Goal: Task Accomplishment & Management: Complete application form

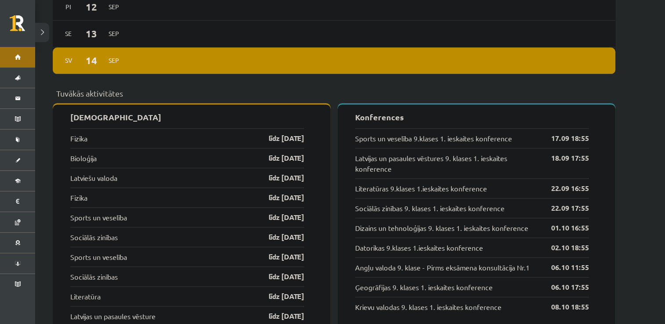
scroll to position [803, 0]
click at [280, 133] on link "līdz 15.09.25" at bounding box center [278, 138] width 51 height 11
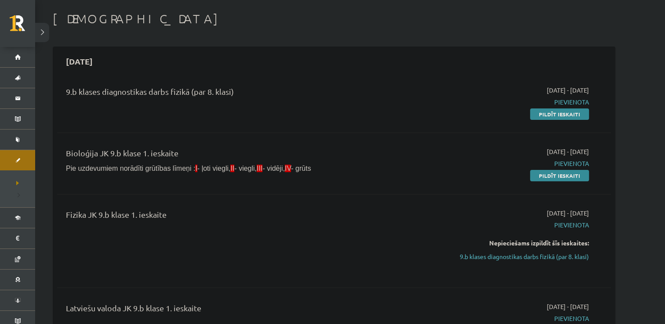
scroll to position [37, 0]
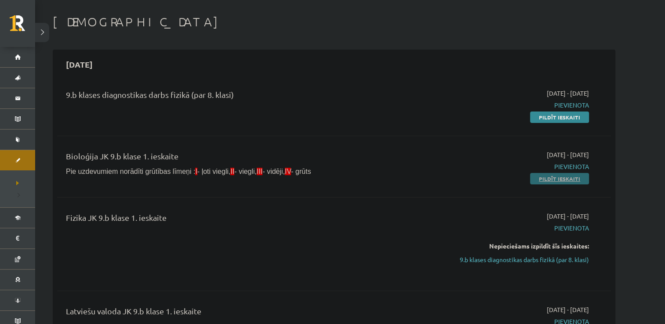
click at [573, 183] on link "Pildīt ieskaiti" at bounding box center [559, 178] width 59 height 11
click at [546, 119] on link "Pildīt ieskaiti" at bounding box center [559, 117] width 59 height 11
click at [549, 181] on link "Pildīt ieskaiti" at bounding box center [559, 178] width 59 height 11
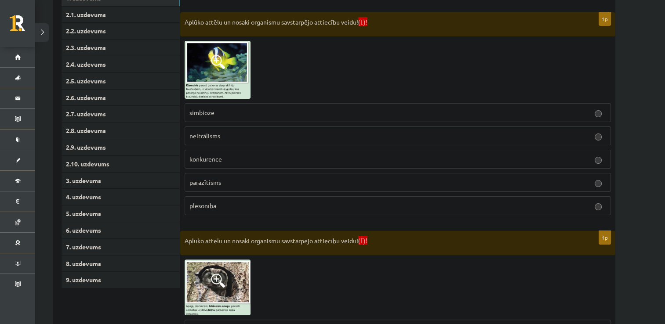
scroll to position [180, 0]
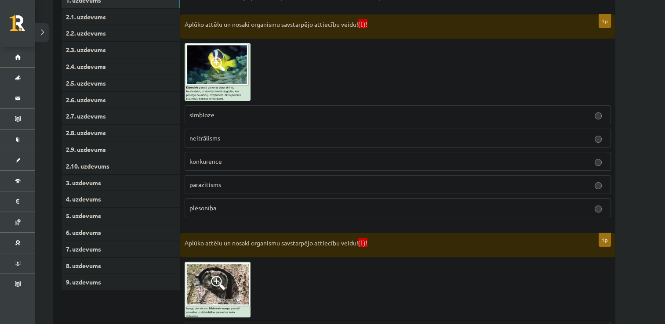
click at [211, 73] on img at bounding box center [218, 72] width 66 height 58
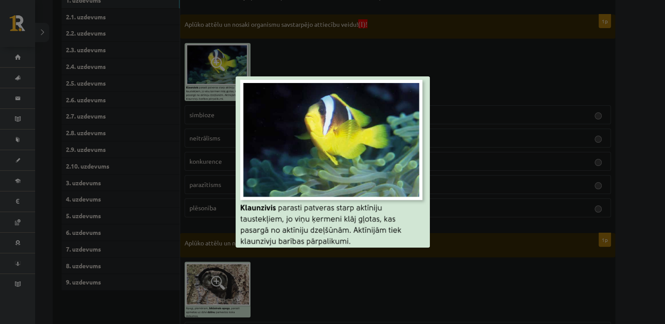
click at [407, 34] on div at bounding box center [332, 162] width 665 height 324
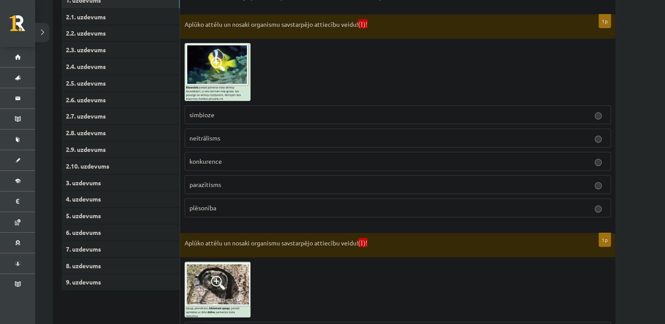
click at [247, 119] on p "simbioze" at bounding box center [398, 114] width 417 height 9
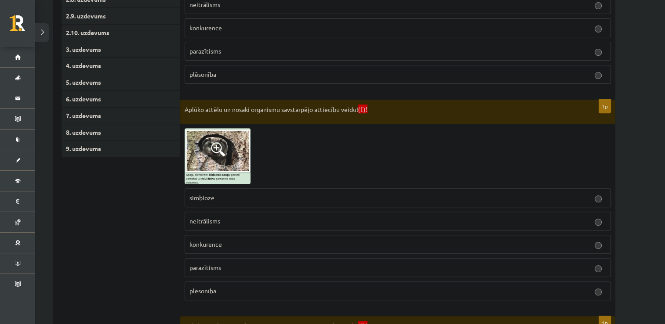
scroll to position [318, 0]
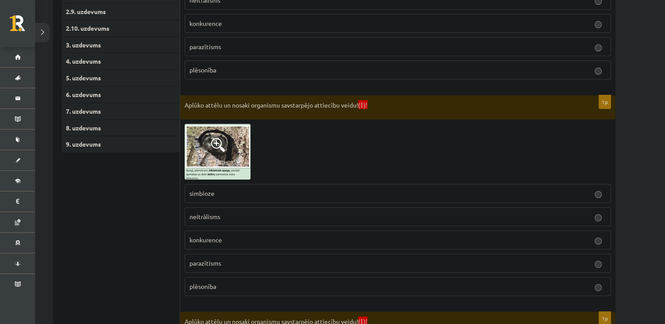
click at [222, 143] on span at bounding box center [218, 145] width 14 height 14
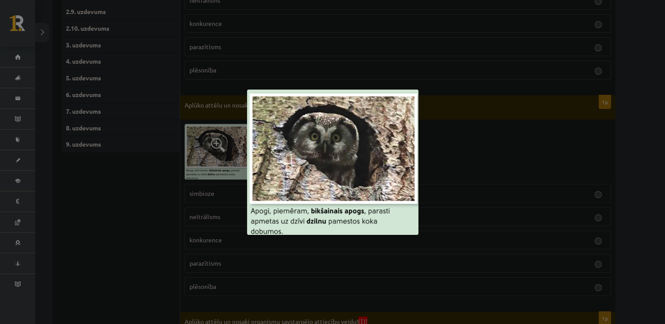
click at [432, 179] on div at bounding box center [332, 162] width 665 height 324
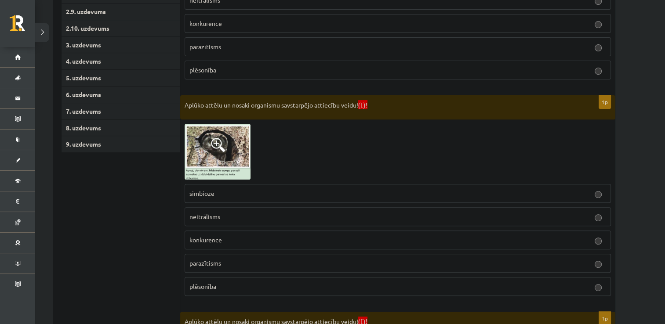
click at [225, 161] on img at bounding box center [218, 152] width 66 height 56
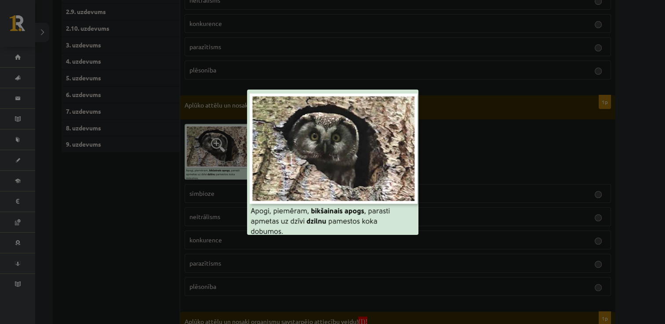
click at [113, 246] on div at bounding box center [332, 162] width 665 height 324
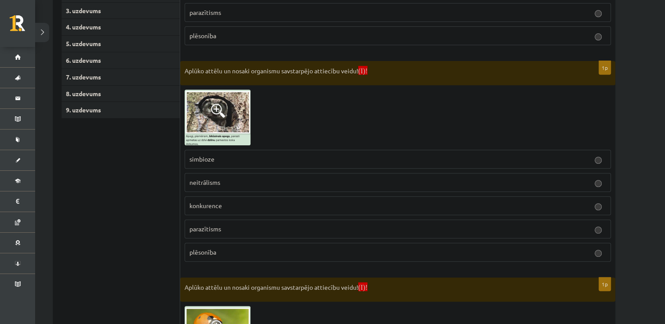
scroll to position [365, 0]
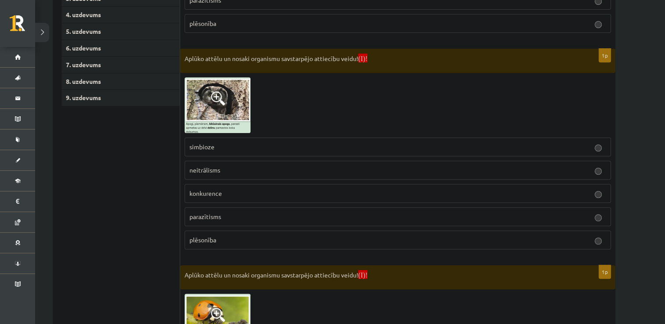
click at [203, 170] on span "neitrālisms" at bounding box center [205, 170] width 31 height 8
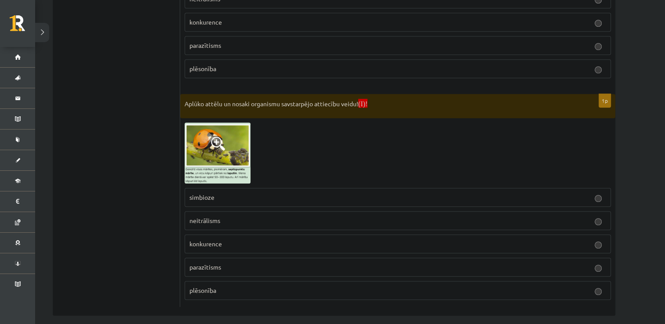
scroll to position [543, 0]
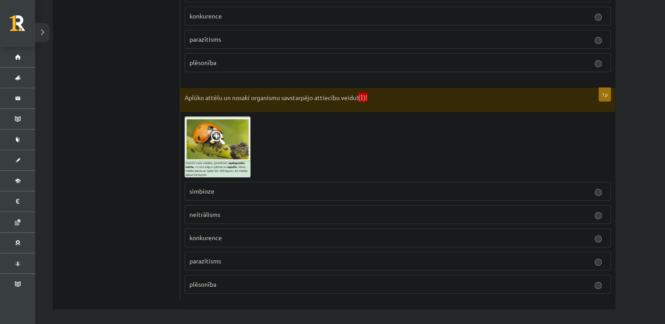
click at [220, 149] on img at bounding box center [218, 147] width 66 height 61
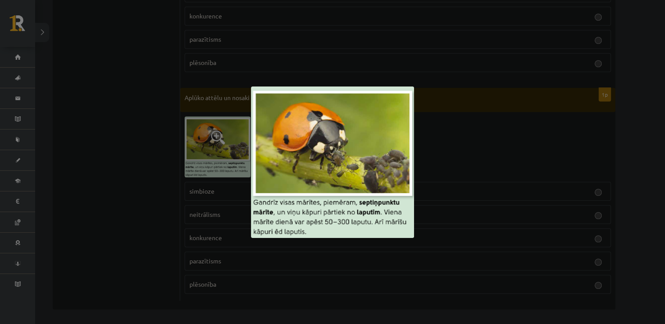
click at [146, 190] on div at bounding box center [332, 162] width 665 height 324
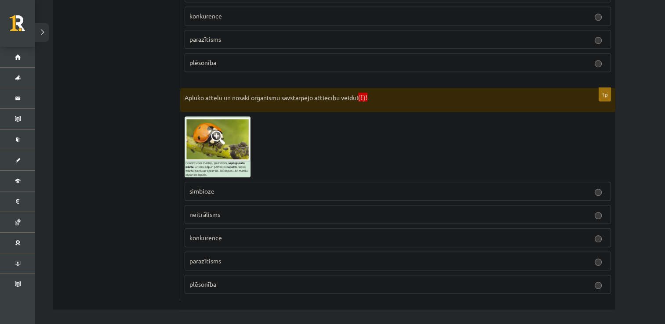
click at [209, 163] on img at bounding box center [218, 147] width 66 height 61
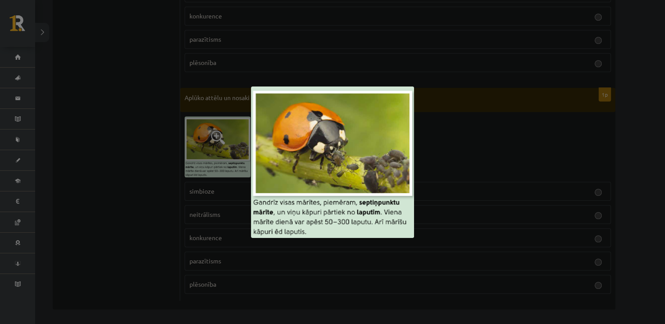
click at [141, 189] on div at bounding box center [332, 162] width 665 height 324
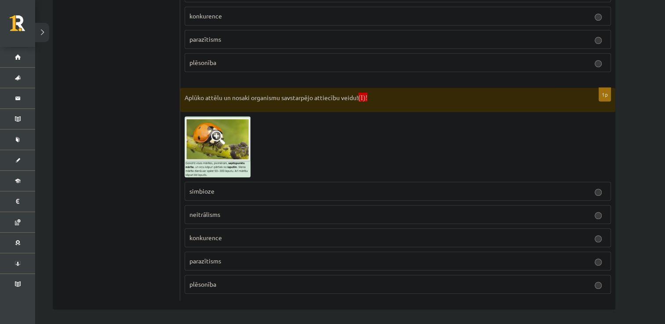
click at [197, 281] on span "plēsonība" at bounding box center [203, 285] width 27 height 8
click at [202, 141] on img at bounding box center [218, 147] width 66 height 61
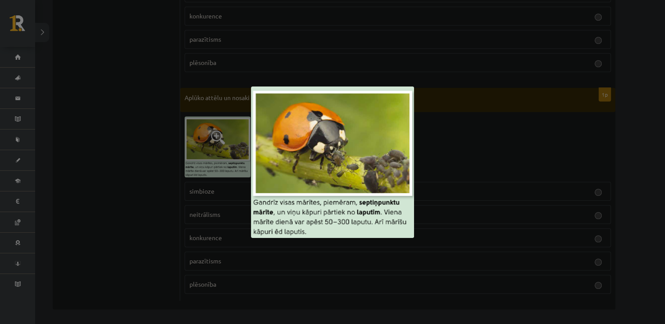
click at [149, 215] on div at bounding box center [332, 162] width 665 height 324
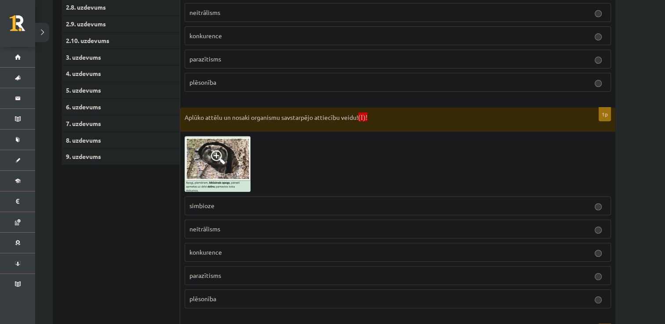
scroll to position [0, 0]
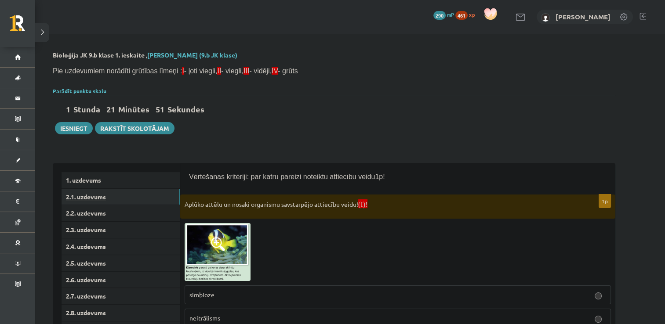
click at [96, 197] on link "2.1. uzdevums" at bounding box center [121, 197] width 118 height 16
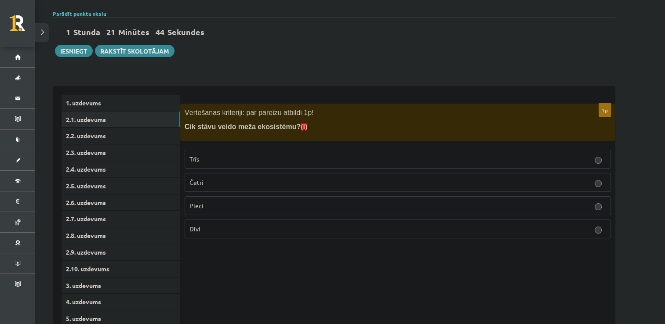
scroll to position [77, 0]
click at [268, 163] on p "Trīs" at bounding box center [398, 159] width 417 height 9
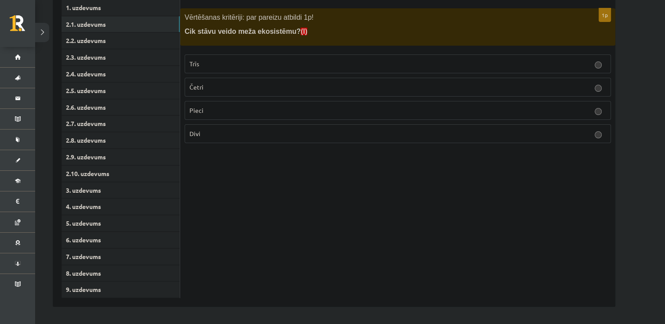
scroll to position [139, 0]
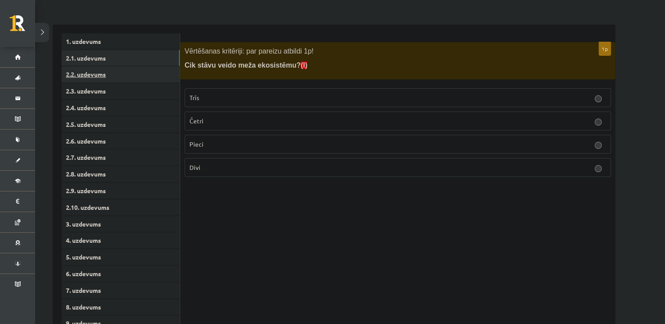
click at [95, 75] on link "2.2. uzdevums" at bounding box center [121, 74] width 118 height 16
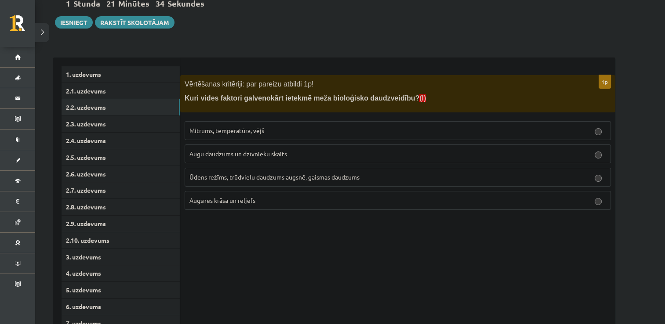
scroll to position [106, 0]
click at [102, 85] on link "2.1. uzdevums" at bounding box center [121, 92] width 118 height 16
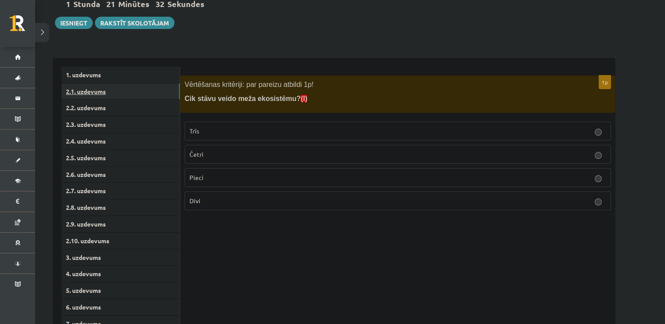
scroll to position [0, 0]
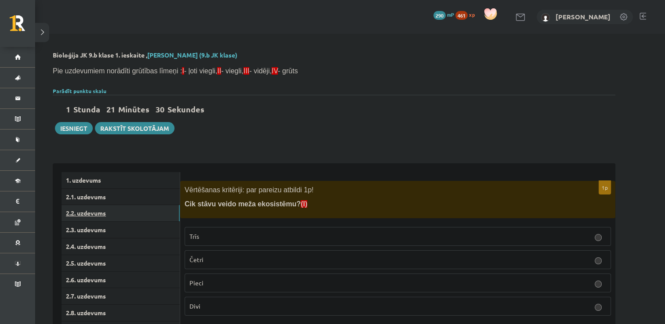
click at [93, 214] on link "2.2. uzdevums" at bounding box center [121, 213] width 118 height 16
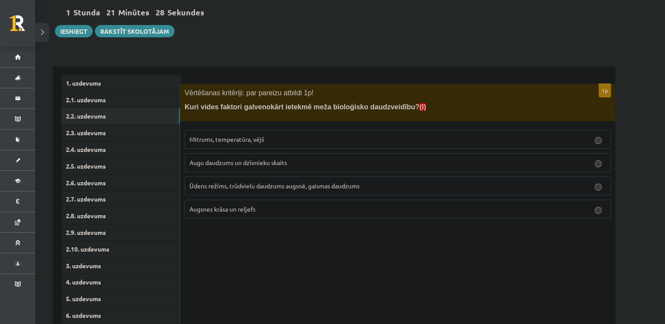
scroll to position [95, 0]
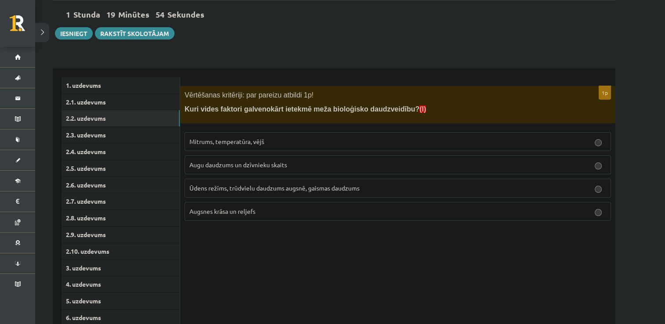
click at [266, 190] on span "Ūdens režīms, trūdvielu daudzums augsnē, gaismas daudzums" at bounding box center [275, 188] width 170 height 8
click at [89, 138] on link "2.3. uzdevums" at bounding box center [121, 135] width 118 height 16
click at [236, 171] on label "No augu atmiršanas un sadalīšanās" at bounding box center [398, 165] width 426 height 19
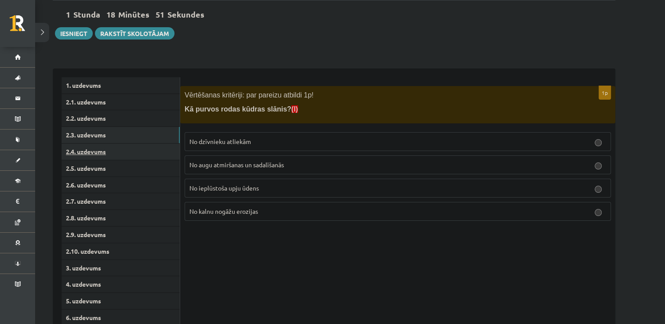
click at [77, 153] on link "2.4. uzdevums" at bounding box center [121, 152] width 118 height 16
click at [211, 195] on label "Aptuveni 10 000 gadu" at bounding box center [398, 188] width 426 height 19
click at [84, 174] on link "2.5. uzdevums" at bounding box center [121, 168] width 118 height 16
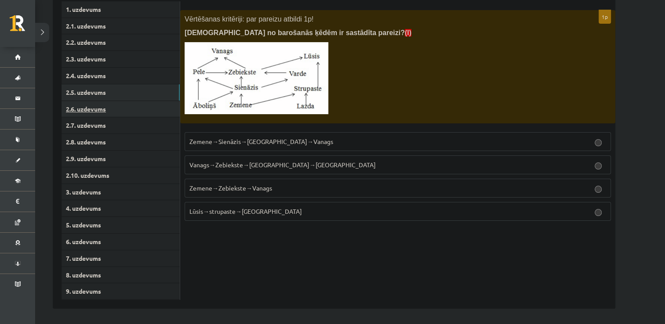
scroll to position [173, 0]
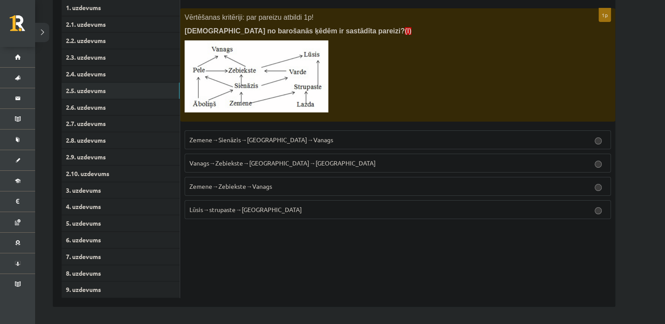
click at [277, 151] on fieldset "Zemene→Sienāzis→Zebiekste→Vanags Vanags→Zebiekste→Sienāzis→Zemene Zemene→Zebiek…" at bounding box center [398, 174] width 426 height 96
click at [267, 146] on label "Zemene→Sienāzis→Zebiekste→Vanags" at bounding box center [398, 140] width 426 height 19
click at [90, 113] on link "2.6. uzdevums" at bounding box center [121, 107] width 118 height 16
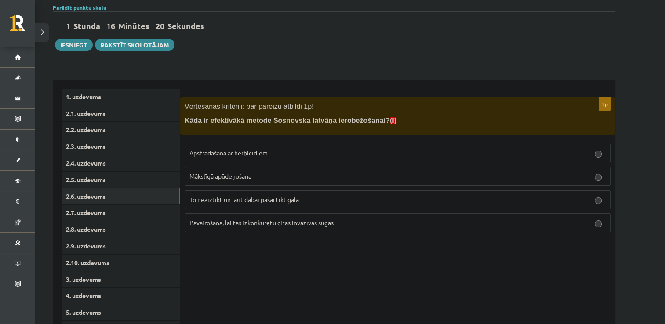
scroll to position [84, 0]
click at [217, 147] on label "Apstrādāšana ar herbicīdiem" at bounding box center [398, 152] width 426 height 19
click at [83, 212] on link "2.7. uzdevums" at bounding box center [121, 212] width 118 height 16
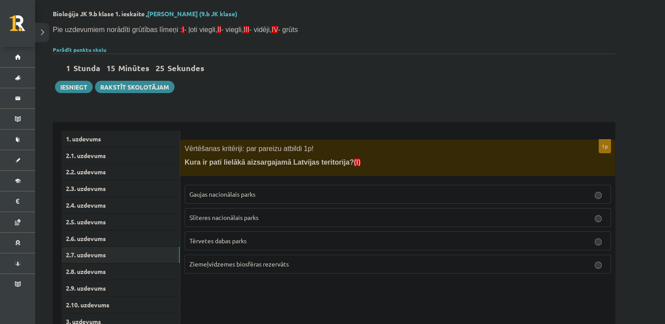
scroll to position [42, 0]
click at [213, 193] on span "Gaujas nacionālais parks" at bounding box center [223, 194] width 66 height 8
click at [105, 279] on link "2.8. uzdevums" at bounding box center [121, 271] width 118 height 16
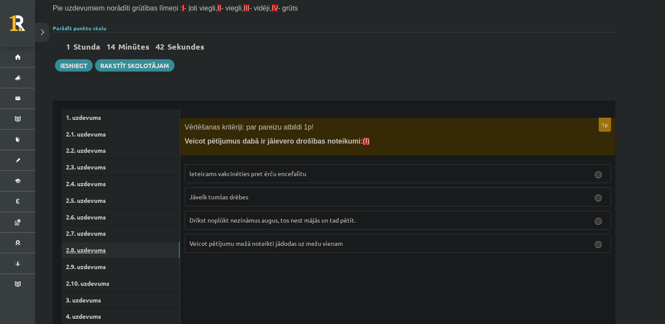
scroll to position [63, 0]
click at [201, 168] on label "Ieteicams vakcinēties pret ērču encefalītu" at bounding box center [398, 173] width 426 height 19
click at [121, 263] on link "2.9. uzdevums" at bounding box center [121, 267] width 118 height 16
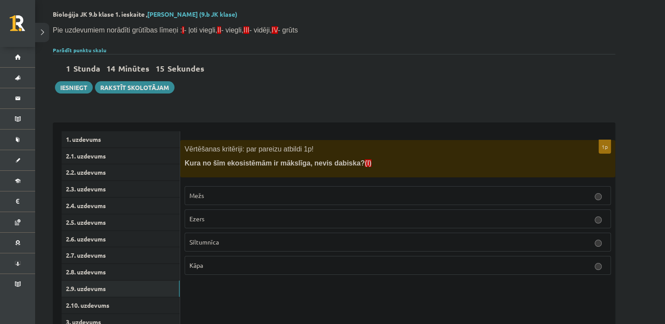
scroll to position [41, 0]
click at [216, 241] on span "Siltumnīca" at bounding box center [204, 242] width 29 height 8
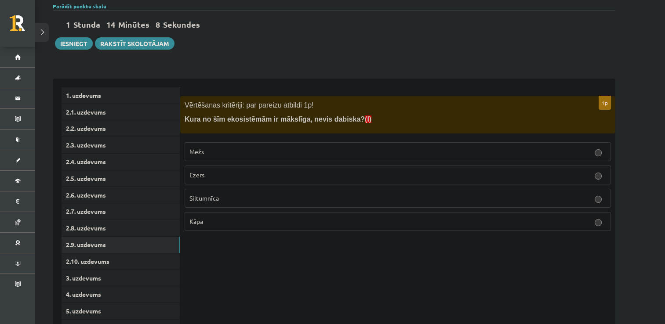
scroll to position [85, 0]
click at [99, 262] on link "2.10. uzdevums" at bounding box center [121, 261] width 118 height 16
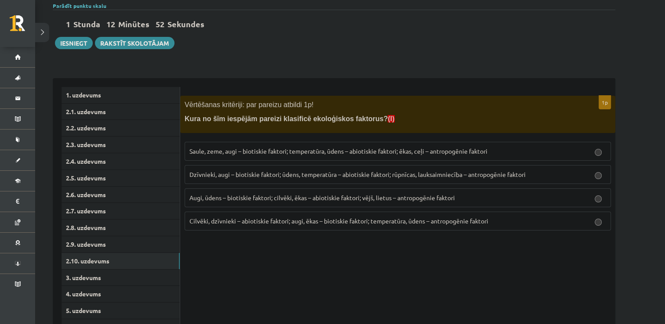
click at [380, 171] on span "Dzīvnieki, augi – biotiskie faktori; ūdens, temperatūra – abiotiskie faktori; r…" at bounding box center [358, 175] width 336 height 8
click at [84, 279] on link "3. uzdevums" at bounding box center [121, 278] width 118 height 16
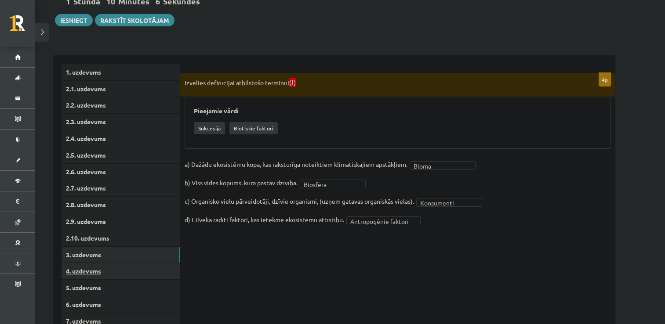
scroll to position [109, 0]
click at [87, 270] on link "4. uzdevums" at bounding box center [121, 271] width 118 height 16
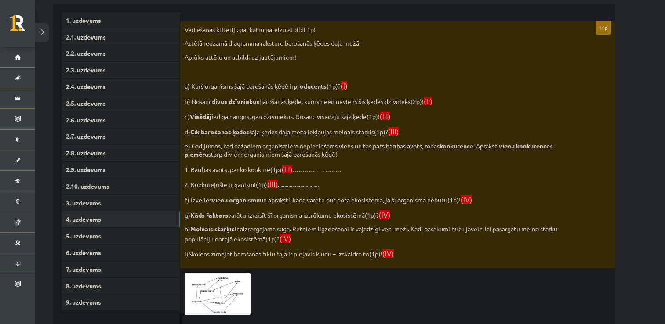
scroll to position [159, 0]
click at [243, 284] on img at bounding box center [218, 295] width 66 height 42
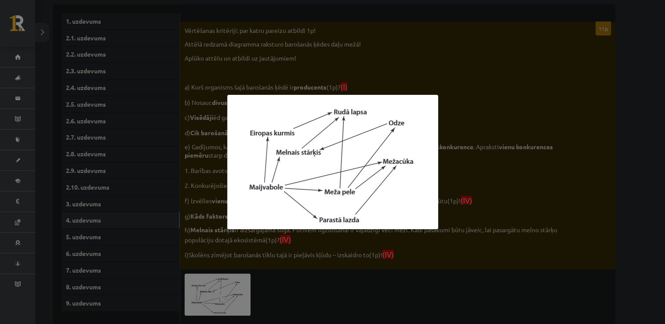
click at [331, 287] on div at bounding box center [332, 162] width 665 height 324
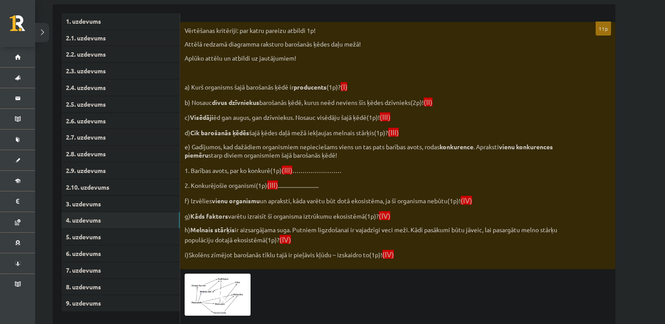
click at [249, 298] on img at bounding box center [218, 295] width 66 height 42
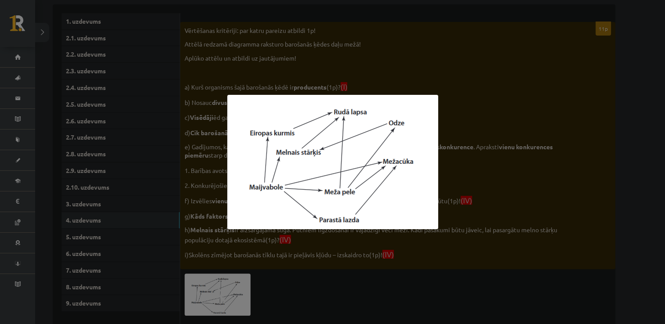
click at [455, 85] on div at bounding box center [332, 162] width 665 height 324
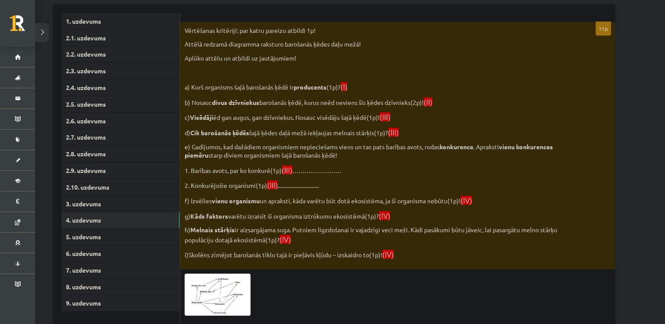
click at [361, 89] on p "a) Kurš organisms šajā barošanās ķēdē ir producents (1p)? (I)" at bounding box center [376, 87] width 383 height 10
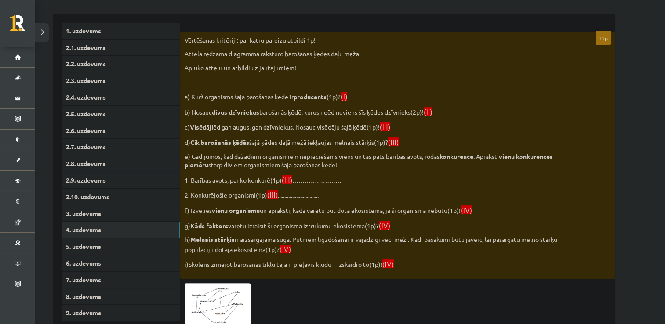
scroll to position [147, 0]
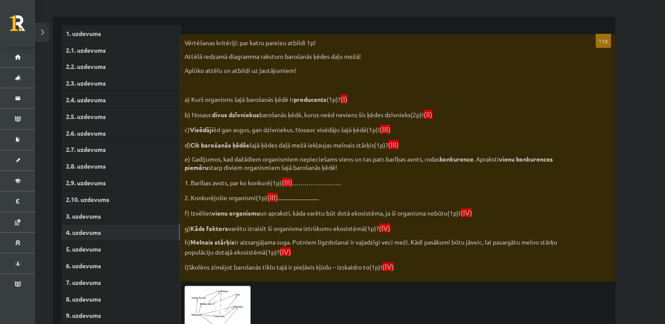
click at [357, 97] on p "a) Kurš organisms šajā barošanās ķēdē ir producents (1p)? (I)" at bounding box center [376, 99] width 383 height 10
click at [461, 120] on div "Vērtēšanas kritēriji: par katru pareizu atbildi 1p! Attēlā redzamā diagramma ra…" at bounding box center [397, 158] width 435 height 248
click at [436, 256] on div "Vērtēšanas kritēriji: par katru pareizu atbildi 1p! Attēlā redzamā diagramma ra…" at bounding box center [397, 158] width 435 height 248
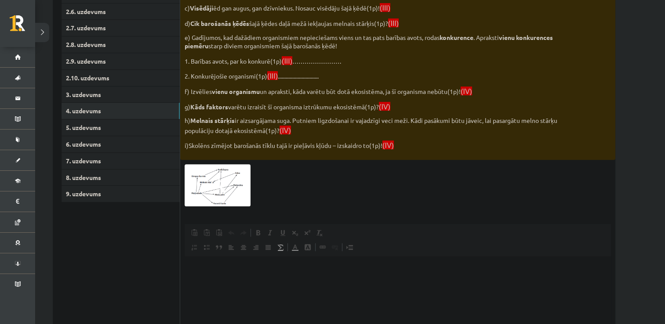
scroll to position [269, 0]
click at [299, 207] on div "11p Vērtēšanas kritēriji: par katru pareizu atbildi 1p! Attēlā redzamā diagramm…" at bounding box center [397, 158] width 435 height 493
click at [349, 283] on html at bounding box center [398, 269] width 426 height 27
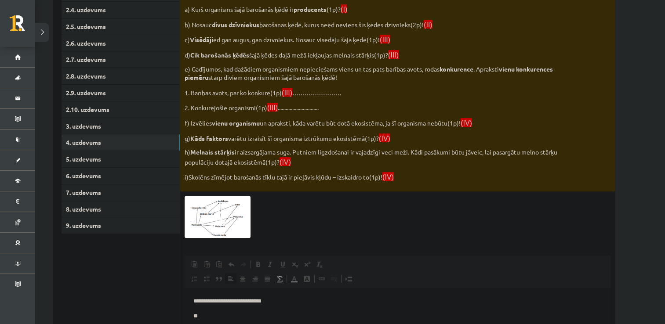
scroll to position [237, 0]
click at [202, 301] on p "**********" at bounding box center [397, 301] width 409 height 9
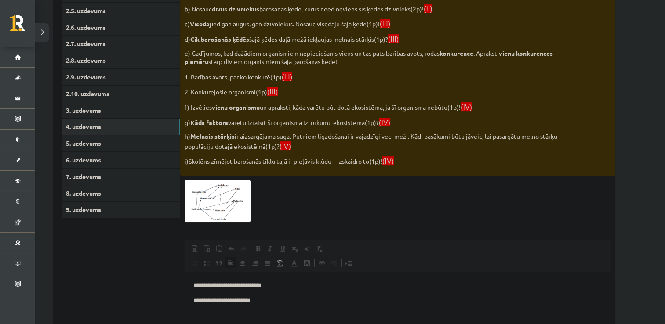
scroll to position [252, 0]
click at [270, 303] on p "**********" at bounding box center [397, 300] width 409 height 9
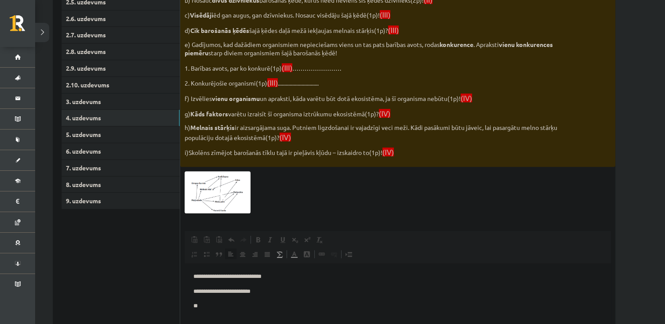
scroll to position [263, 0]
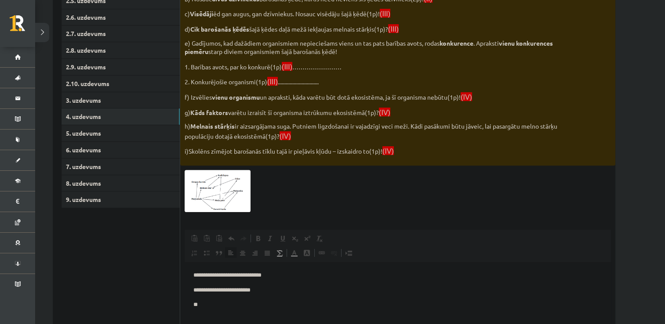
click at [219, 198] on img at bounding box center [218, 191] width 66 height 42
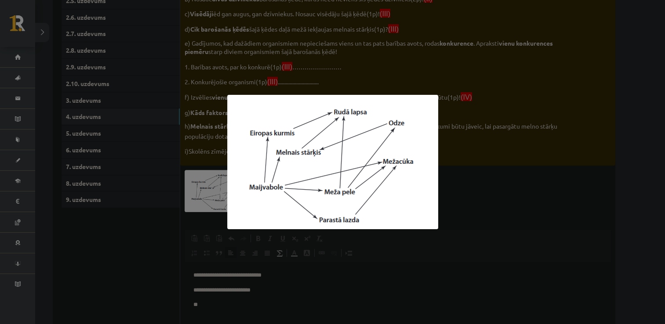
click at [163, 209] on div at bounding box center [332, 162] width 665 height 324
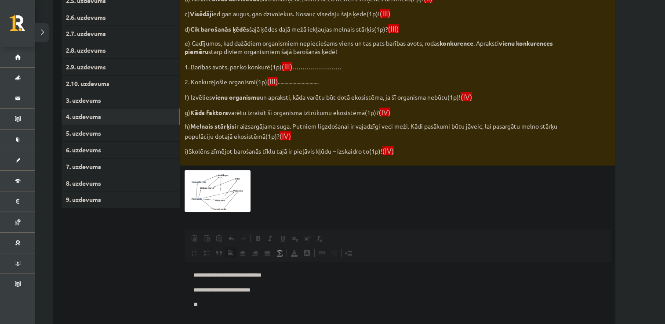
click at [203, 306] on p "**" at bounding box center [397, 304] width 409 height 9
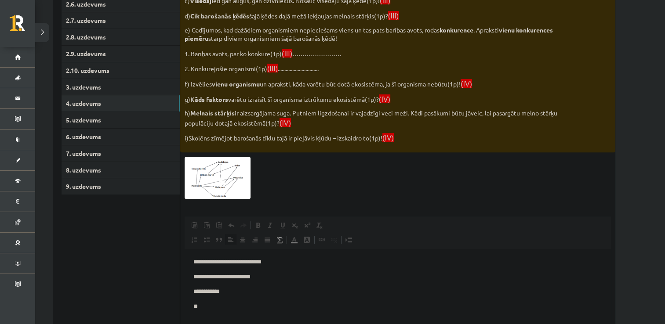
scroll to position [278, 0]
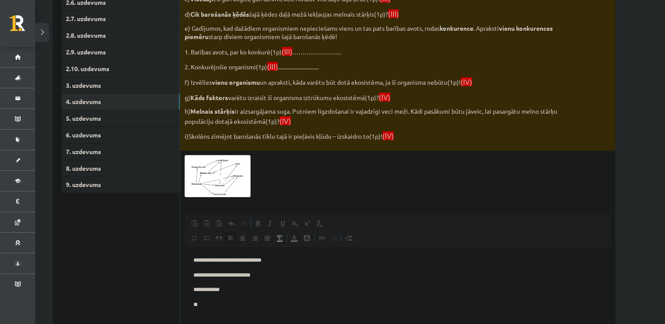
click at [223, 191] on img at bounding box center [218, 176] width 66 height 42
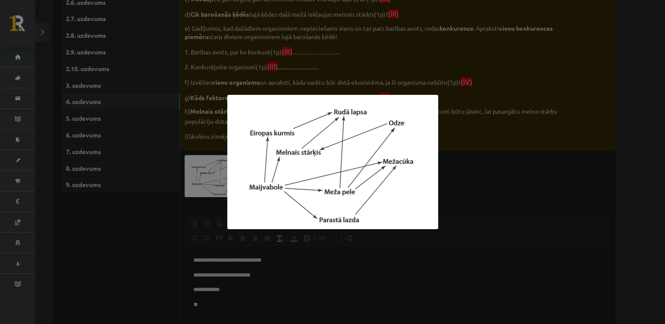
click at [466, 252] on div at bounding box center [332, 162] width 665 height 324
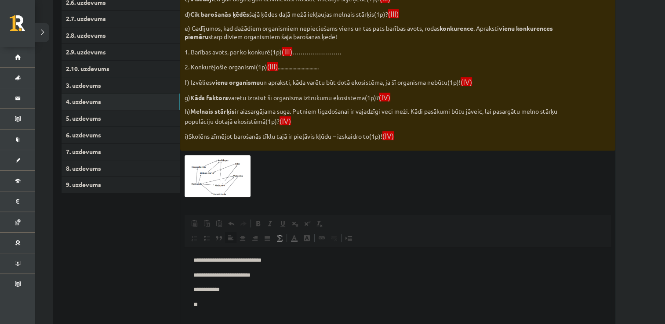
click at [224, 313] on html "**********" at bounding box center [398, 282] width 426 height 71
click at [208, 301] on p "****" at bounding box center [397, 304] width 409 height 9
click at [306, 47] on p "1. Barības avots, par ko konkurē(1p) (III) ……………………" at bounding box center [376, 52] width 383 height 10
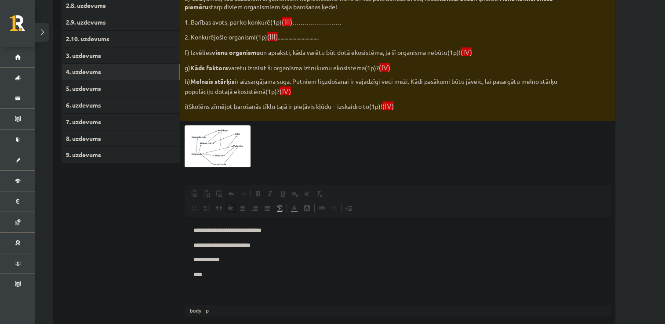
scroll to position [301, 0]
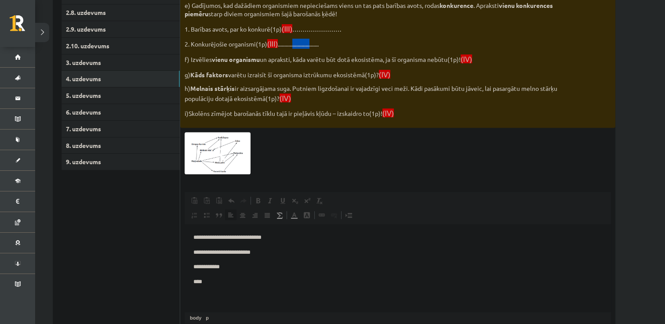
drag, startPoint x: 320, startPoint y: 42, endPoint x: 300, endPoint y: 42, distance: 20.2
click at [300, 42] on p "2. Konkurējošie organismi(1p) (III) ..............................." at bounding box center [376, 44] width 383 height 10
drag, startPoint x: 300, startPoint y: 42, endPoint x: 296, endPoint y: 38, distance: 5.6
click at [296, 39] on p "2. Konkurējošie organismi(1p) (III) ..............................." at bounding box center [376, 44] width 383 height 10
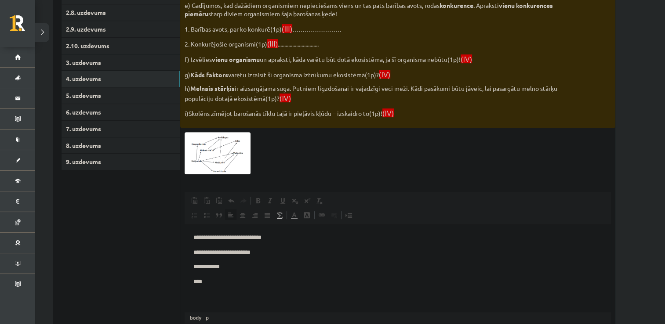
click at [296, 39] on p "2. Konkurējošie organismi(1p) (III) ..............................." at bounding box center [376, 44] width 383 height 10
drag, startPoint x: 296, startPoint y: 38, endPoint x: 402, endPoint y: 29, distance: 106.4
click at [402, 29] on p "1. Barības avots, par ko konkurē(1p) (III) ……………………" at bounding box center [376, 29] width 383 height 10
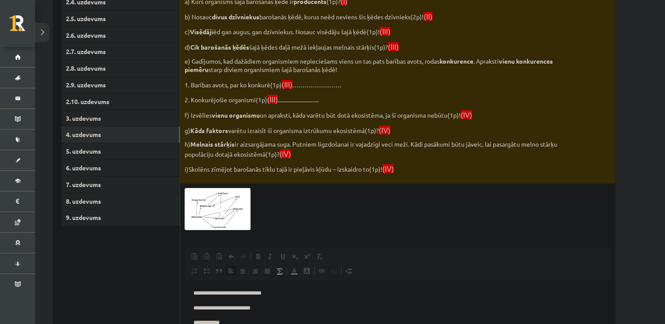
scroll to position [245, 0]
click at [295, 273] on span at bounding box center [294, 271] width 7 height 7
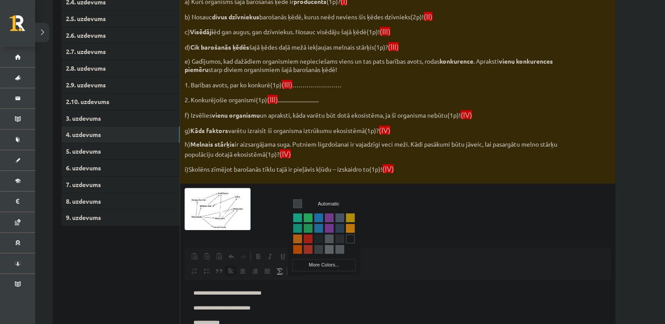
scroll to position [0, 0]
click at [322, 247] on span "Colors" at bounding box center [318, 249] width 9 height 9
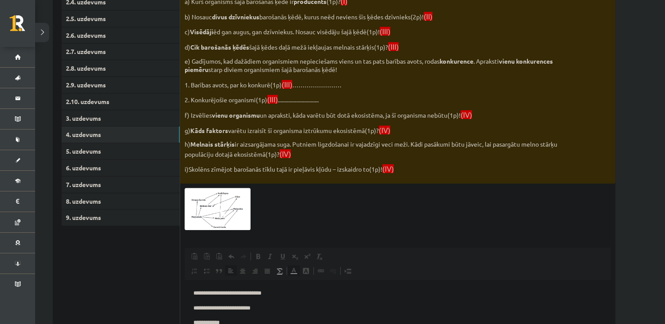
click at [312, 82] on p "1. Barības avots, par ko konkurē(1p) (III) ……………………" at bounding box center [376, 85] width 383 height 10
drag, startPoint x: 312, startPoint y: 82, endPoint x: 302, endPoint y: 80, distance: 9.8
click at [302, 80] on p "1. Barības avots, par ko konkurē(1p) (III) ……………………" at bounding box center [376, 85] width 383 height 10
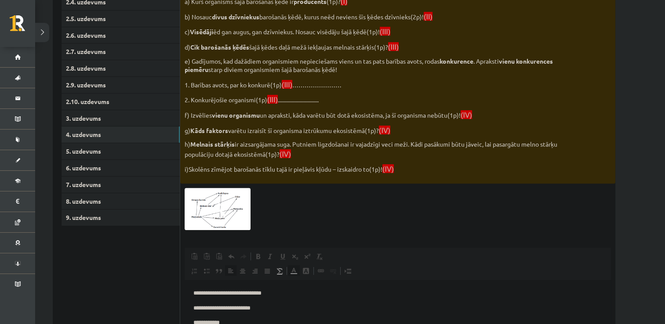
click at [336, 82] on p "1. Barības avots, par ko konkurē(1p) (III) ……………………" at bounding box center [376, 85] width 383 height 10
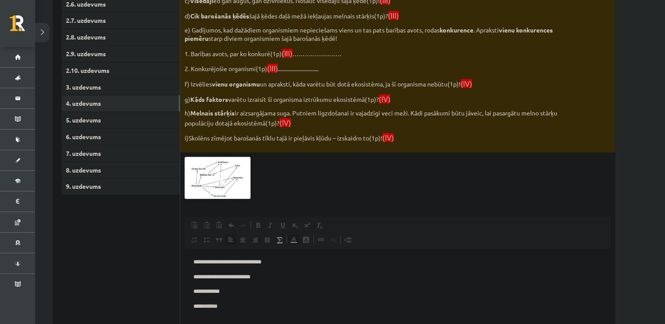
scroll to position [273, 0]
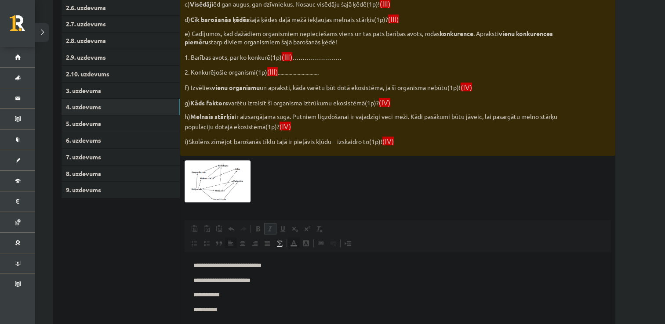
click at [271, 226] on span at bounding box center [270, 229] width 7 height 7
click at [271, 226] on span at bounding box center [269, 228] width 7 height 7
click at [271, 226] on span at bounding box center [270, 229] width 7 height 7
click at [293, 243] on span at bounding box center [293, 243] width 7 height 7
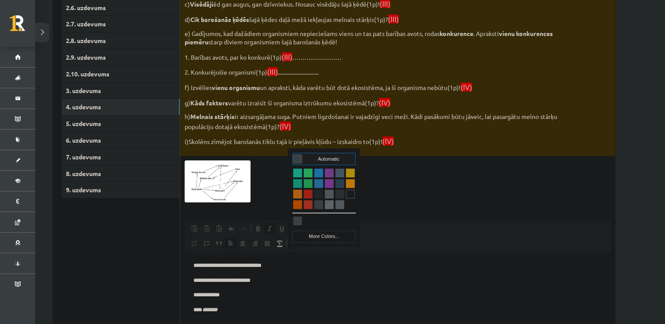
click at [267, 228] on span at bounding box center [269, 228] width 7 height 7
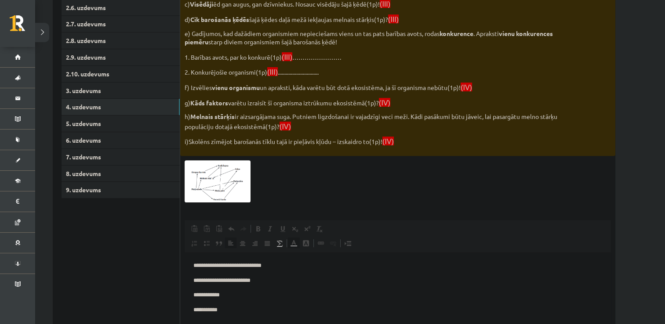
click at [318, 50] on div "Vērtēšanas kritēriji: par katru pareizu atbildi 1p! Attēlā redzamā diagramma ra…" at bounding box center [397, 33] width 435 height 248
click at [285, 309] on p "****" at bounding box center [397, 310] width 409 height 9
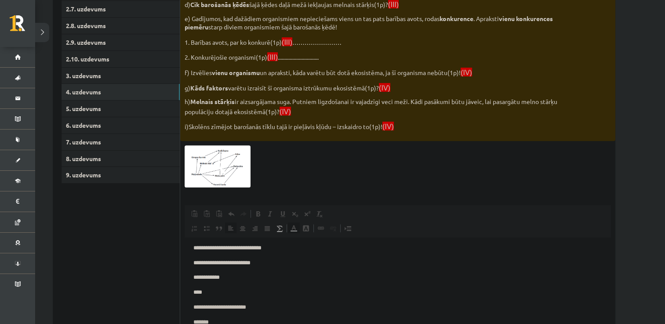
scroll to position [3, 0]
click at [215, 150] on img at bounding box center [218, 167] width 66 height 42
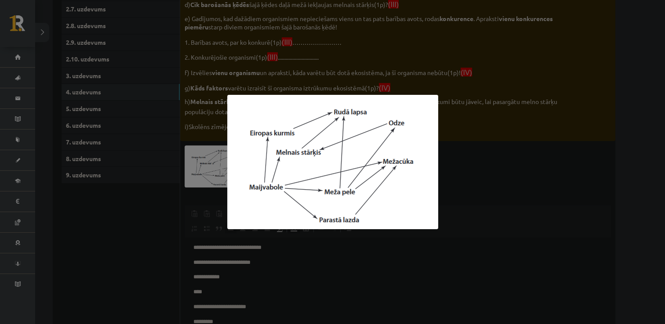
click at [149, 261] on div at bounding box center [332, 162] width 665 height 324
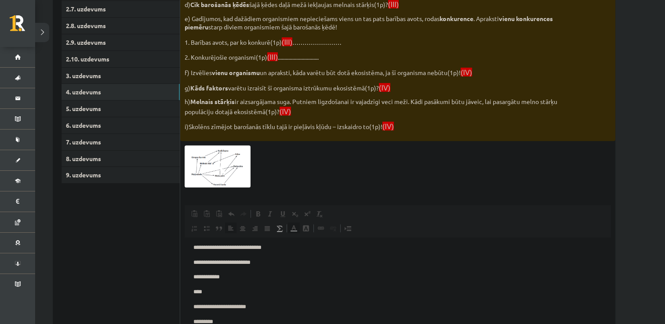
click at [211, 179] on img at bounding box center [218, 167] width 66 height 42
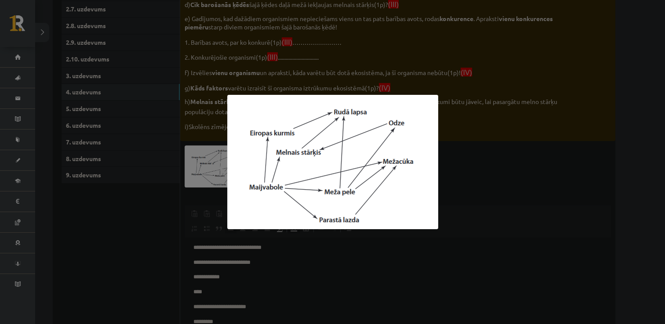
click at [181, 231] on div at bounding box center [332, 162] width 665 height 324
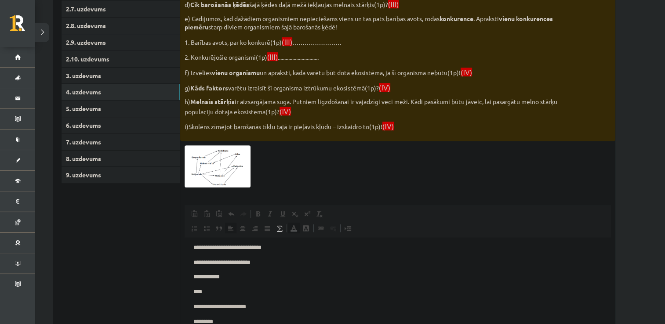
click at [237, 168] on img at bounding box center [218, 167] width 66 height 42
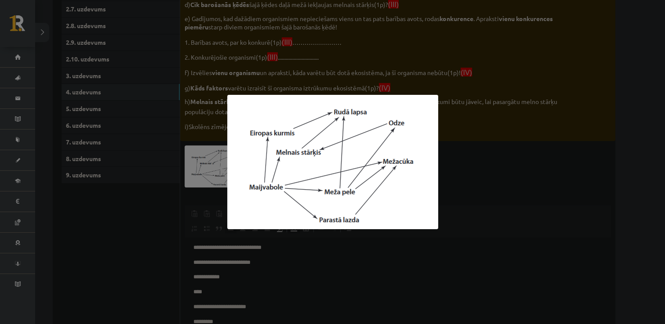
click at [165, 237] on div at bounding box center [332, 162] width 665 height 324
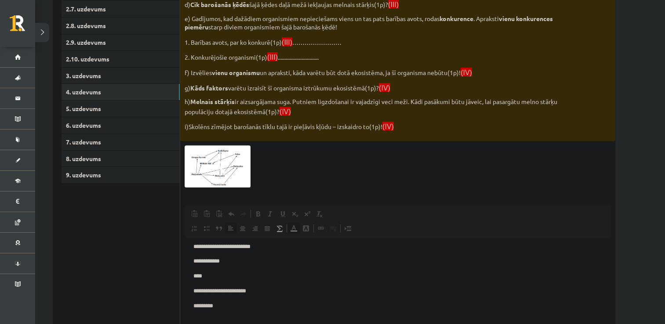
scroll to position [28, 0]
click at [219, 298] on p "**" at bounding box center [397, 297] width 409 height 9
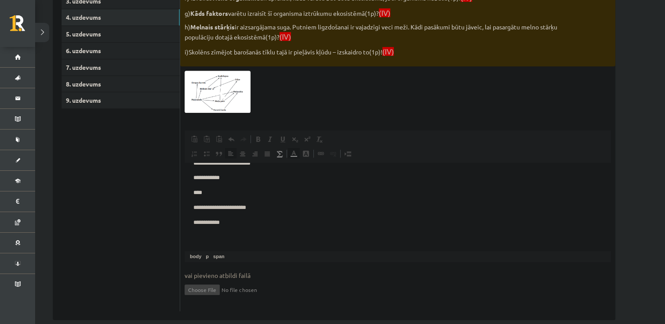
scroll to position [362, 0]
click at [232, 222] on span "**********" at bounding box center [218, 222] width 51 height 6
click at [272, 225] on p "**********" at bounding box center [397, 222] width 409 height 9
click at [255, 224] on span "**********" at bounding box center [288, 222] width 191 height 6
click at [434, 225] on p "**********" at bounding box center [397, 222] width 409 height 9
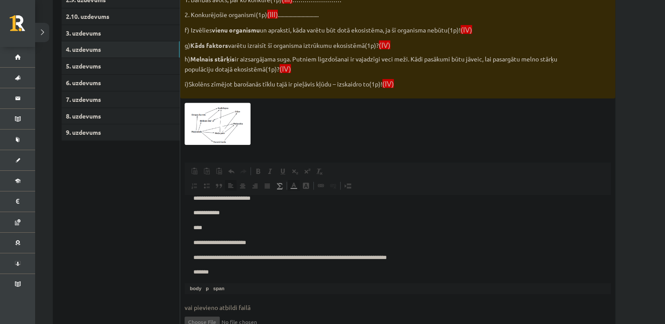
scroll to position [25, 0]
click at [299, 247] on p "**********" at bounding box center [397, 242] width 409 height 9
click at [208, 232] on p "****" at bounding box center [394, 227] width 402 height 9
click at [237, 215] on p "**********" at bounding box center [394, 212] width 402 height 9
click at [209, 230] on p "*****" at bounding box center [394, 227] width 402 height 9
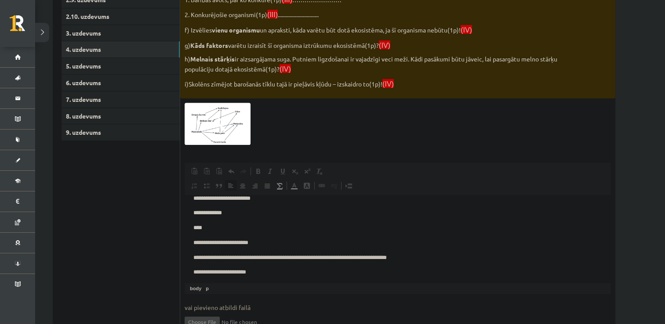
click at [264, 277] on p "**********" at bounding box center [397, 272] width 409 height 9
click at [202, 272] on span "**********" at bounding box center [219, 272] width 53 height 6
click at [261, 274] on p "**********" at bounding box center [397, 272] width 409 height 9
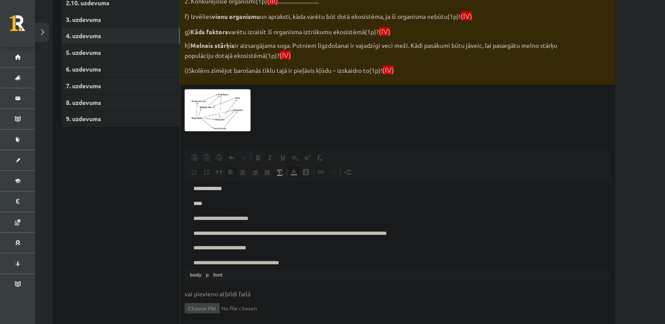
scroll to position [35, 0]
click at [220, 110] on span at bounding box center [218, 110] width 14 height 14
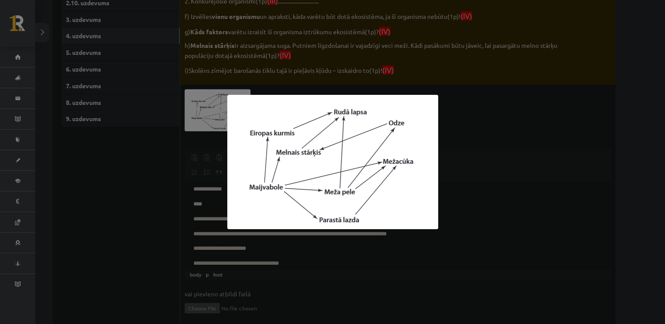
click at [162, 265] on div at bounding box center [332, 162] width 665 height 324
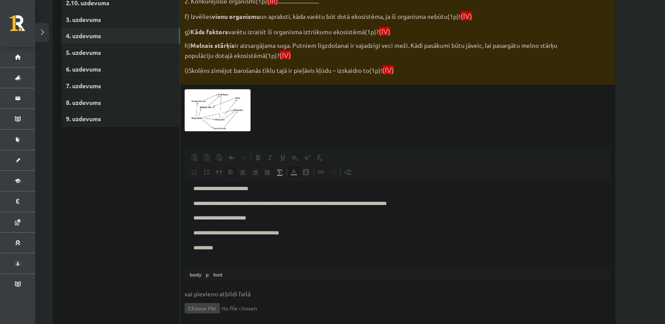
scroll to position [72, 0]
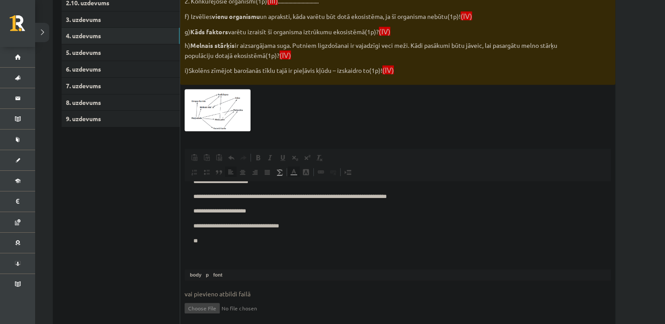
click at [244, 240] on p "**" at bounding box center [397, 241] width 409 height 9
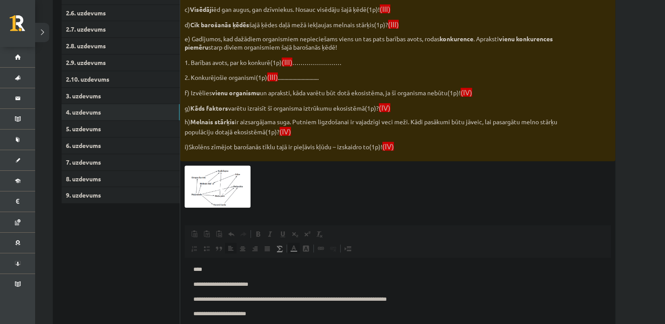
scroll to position [267, 0]
click at [97, 131] on link "5. uzdevums" at bounding box center [121, 129] width 118 height 16
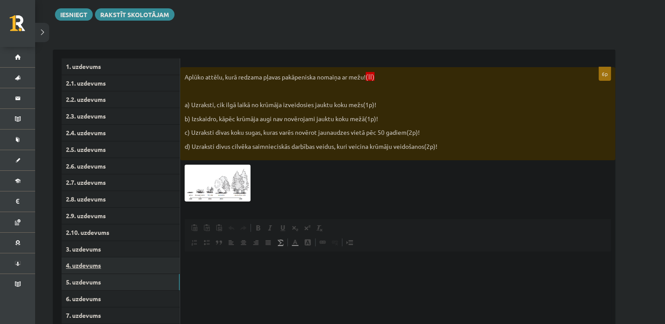
scroll to position [114, 0]
click at [88, 268] on link "4. uzdevums" at bounding box center [121, 265] width 118 height 16
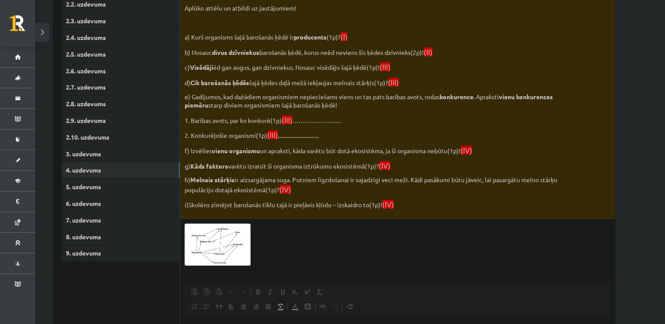
scroll to position [222, 0]
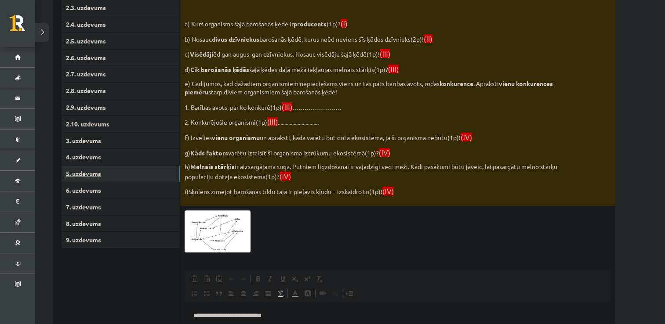
click at [88, 174] on link "5. uzdevums" at bounding box center [121, 174] width 118 height 16
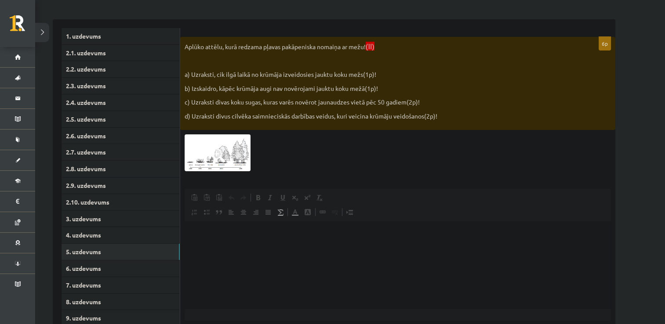
scroll to position [135, 0]
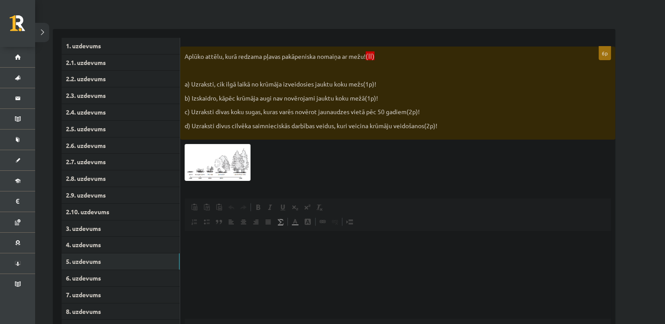
click at [248, 156] on img at bounding box center [218, 162] width 66 height 37
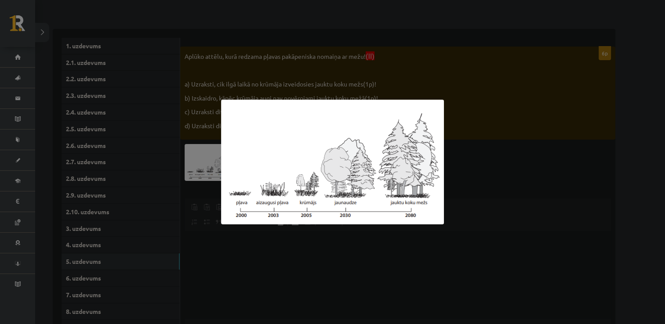
click at [436, 274] on div at bounding box center [332, 162] width 665 height 324
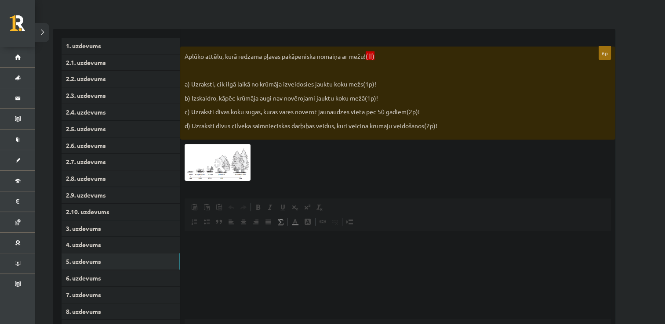
click at [227, 160] on img at bounding box center [218, 162] width 66 height 37
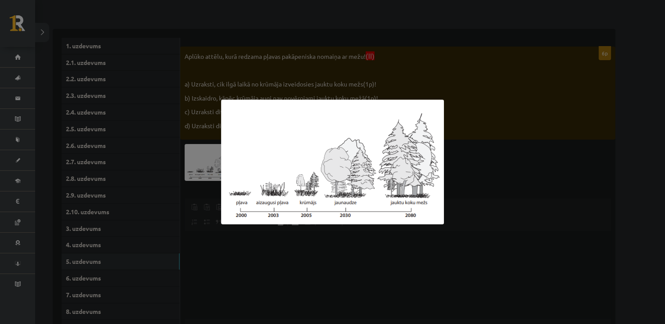
click at [280, 258] on div at bounding box center [332, 162] width 665 height 324
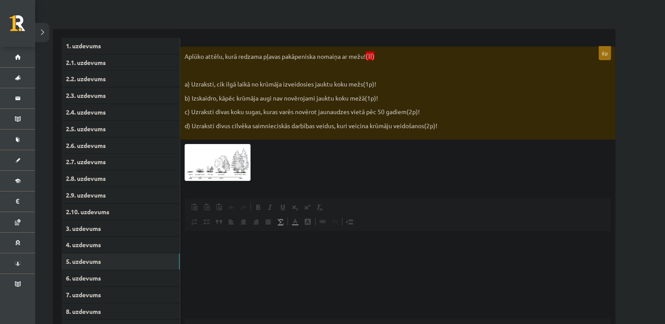
click at [228, 161] on img at bounding box center [218, 162] width 66 height 37
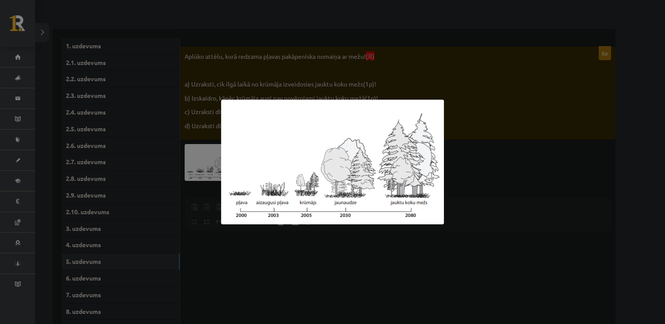
click at [269, 273] on div at bounding box center [332, 162] width 665 height 324
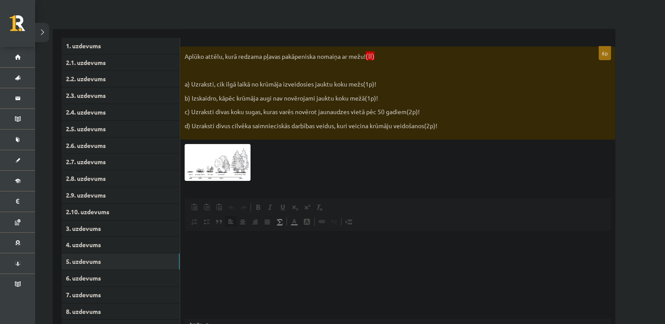
click at [219, 258] on html at bounding box center [398, 244] width 426 height 27
click at [225, 153] on img at bounding box center [218, 162] width 66 height 37
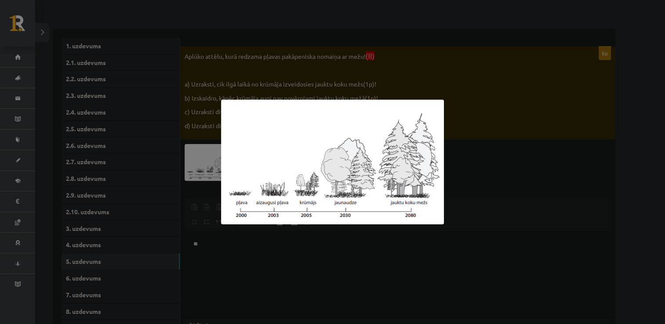
click at [242, 276] on div at bounding box center [332, 162] width 665 height 324
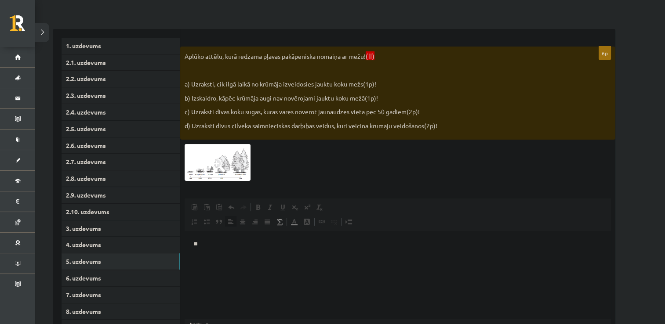
click at [226, 169] on img at bounding box center [218, 162] width 66 height 37
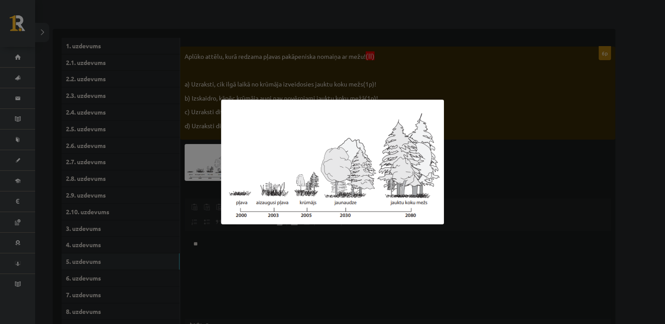
click at [225, 275] on div at bounding box center [332, 162] width 665 height 324
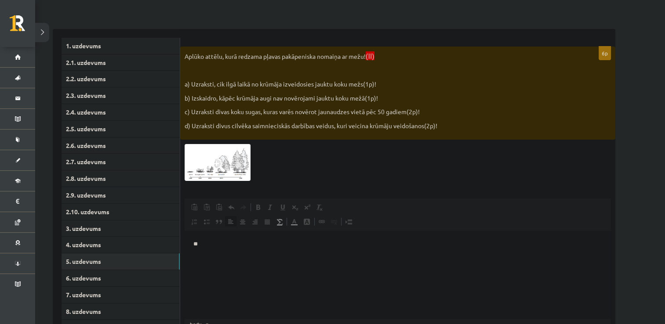
click at [208, 241] on p "**" at bounding box center [397, 244] width 409 height 9
click at [206, 245] on p "**********" at bounding box center [397, 244] width 409 height 9
click at [250, 252] on html "**********" at bounding box center [398, 244] width 426 height 27
click at [235, 175] on img at bounding box center [218, 162] width 66 height 37
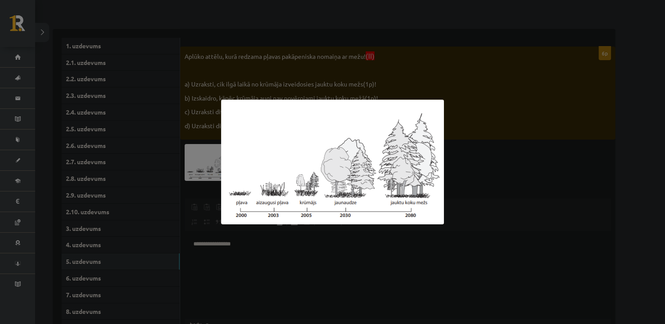
click at [331, 261] on div at bounding box center [332, 162] width 665 height 324
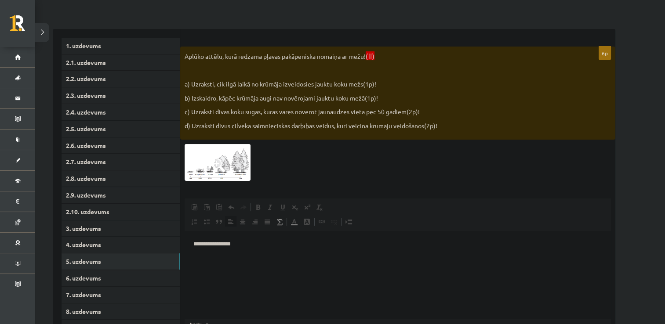
click at [241, 158] on img at bounding box center [218, 162] width 66 height 37
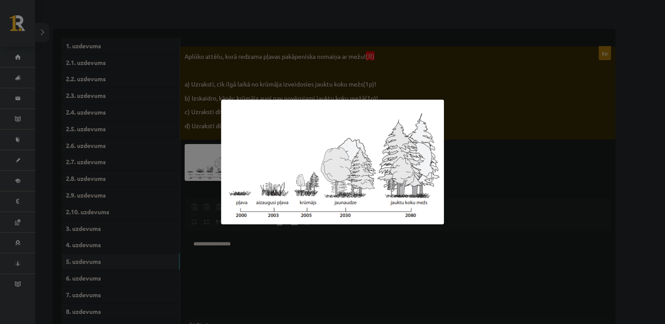
click at [233, 268] on div at bounding box center [332, 162] width 665 height 324
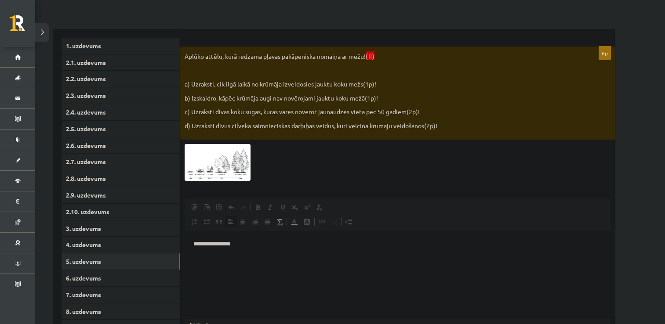
click at [197, 259] on p "Editor, wiswyg-editor-user-answer-47024785716020" at bounding box center [397, 259] width 409 height 9
click at [240, 167] on img at bounding box center [218, 162] width 66 height 37
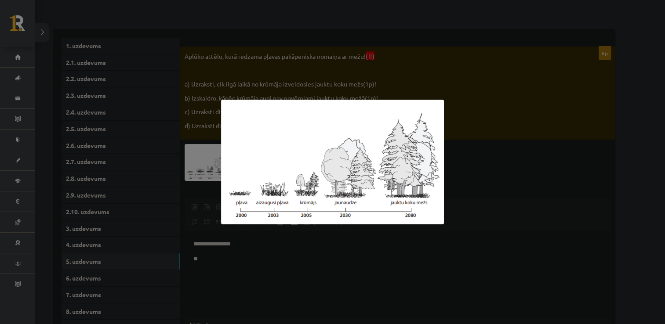
click at [276, 291] on div at bounding box center [332, 162] width 665 height 324
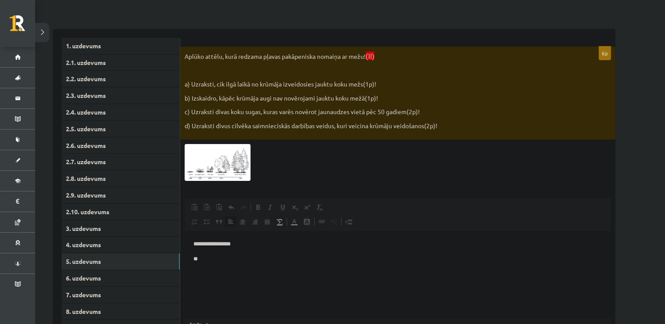
click at [214, 265] on html "**********" at bounding box center [398, 251] width 426 height 41
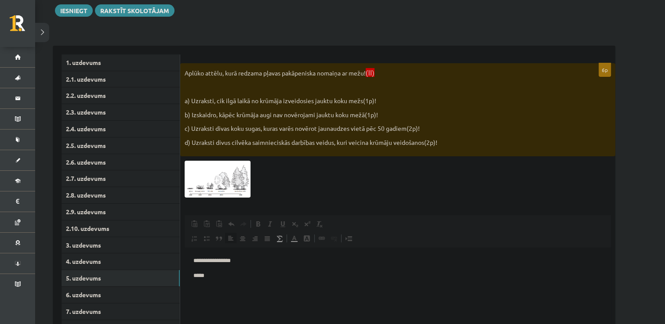
scroll to position [120, 0]
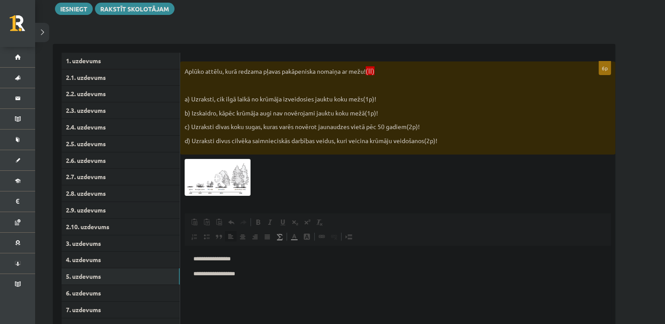
click at [211, 274] on p "**********" at bounding box center [397, 274] width 409 height 9
click at [259, 279] on p "**********" at bounding box center [397, 274] width 409 height 9
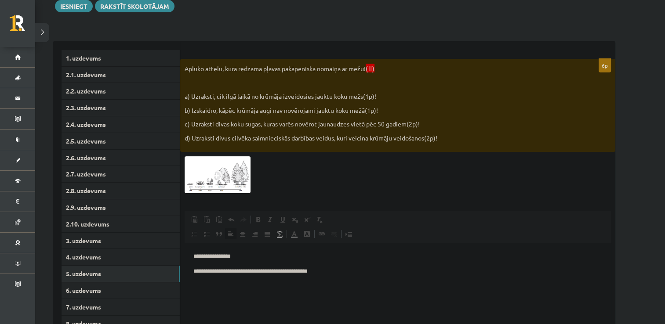
scroll to position [121, 0]
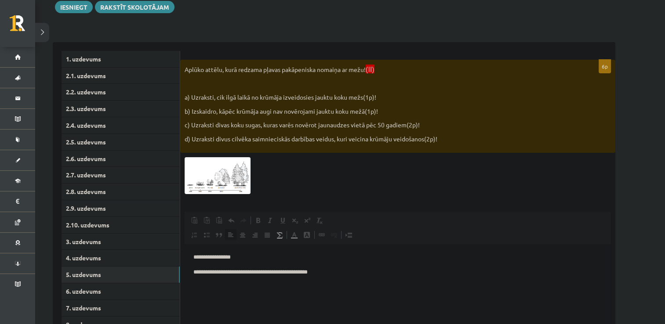
click at [237, 182] on img at bounding box center [218, 175] width 66 height 37
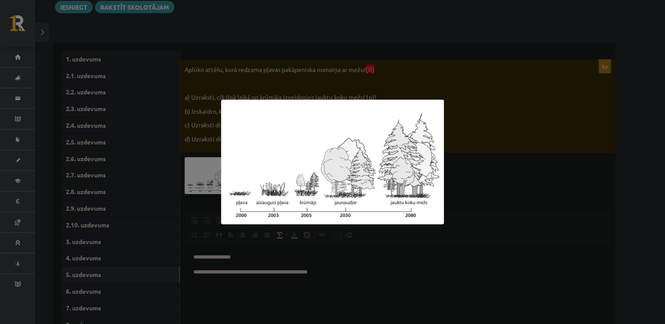
click at [451, 250] on div at bounding box center [332, 162] width 665 height 324
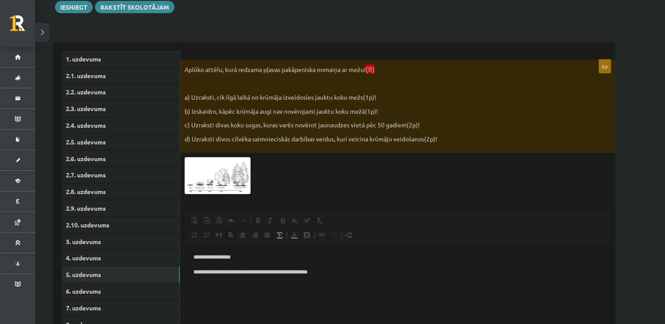
click at [220, 184] on span at bounding box center [218, 178] width 14 height 14
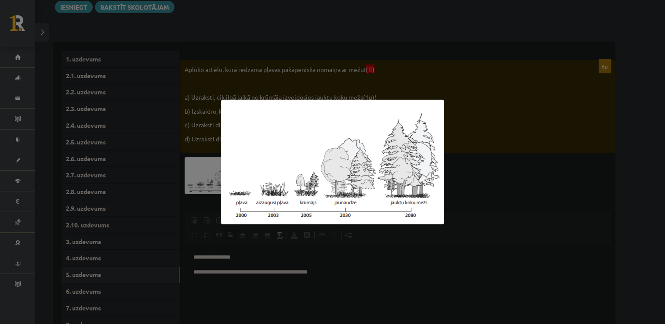
click at [445, 253] on div at bounding box center [332, 162] width 665 height 324
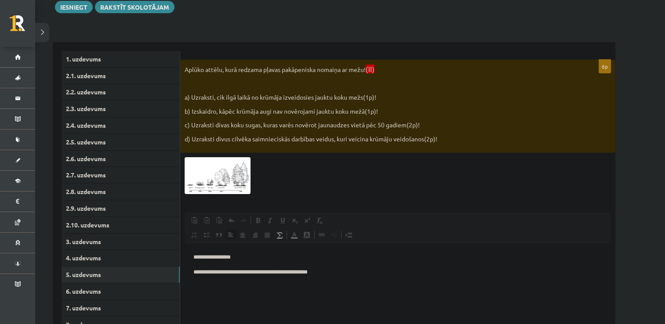
click at [355, 284] on p "Editor, wiswyg-editor-user-answer-47024785716020" at bounding box center [397, 287] width 409 height 9
click at [241, 191] on img at bounding box center [218, 175] width 66 height 37
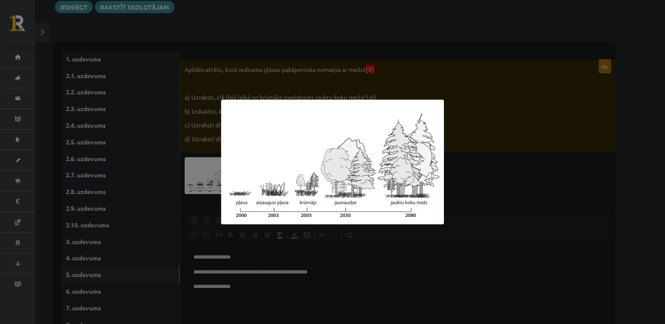
click at [429, 283] on div at bounding box center [332, 162] width 665 height 324
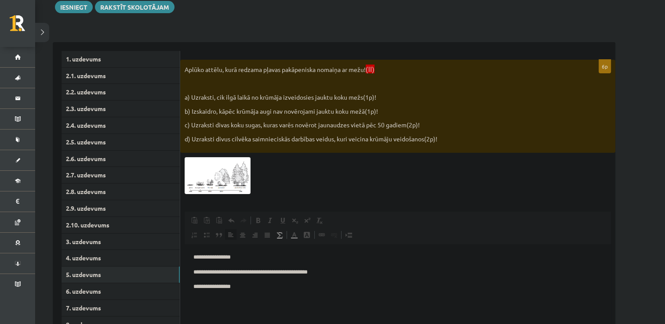
click at [221, 189] on img at bounding box center [218, 175] width 66 height 37
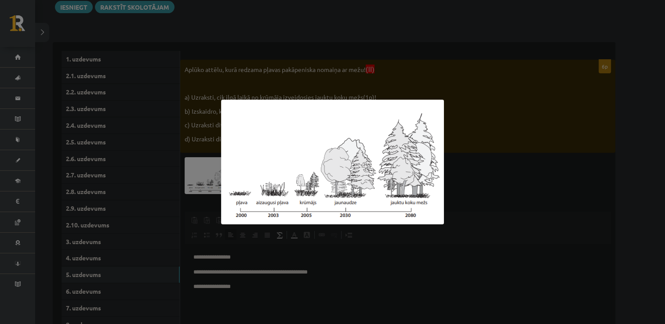
click at [365, 265] on div at bounding box center [332, 162] width 665 height 324
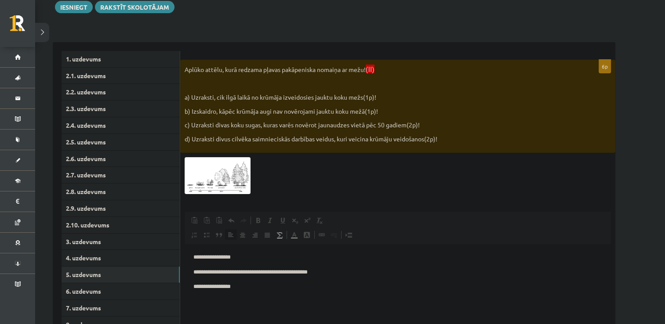
click at [269, 295] on body "**********" at bounding box center [397, 280] width 409 height 54
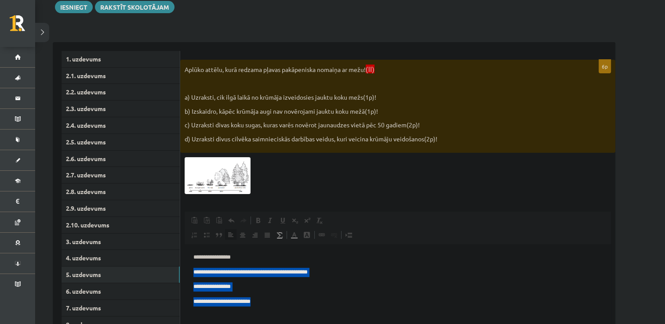
drag, startPoint x: 269, startPoint y: 295, endPoint x: 284, endPoint y: 252, distance: 46.0
click at [284, 252] on html "**********" at bounding box center [398, 279] width 426 height 71
click at [375, 286] on p "**********" at bounding box center [397, 287] width 409 height 9
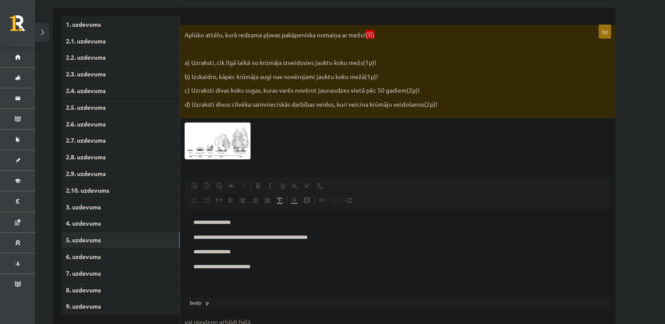
scroll to position [162, 0]
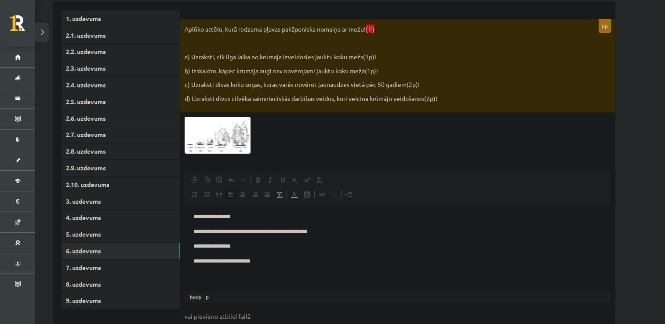
click at [78, 250] on link "6. uzdevums" at bounding box center [121, 251] width 118 height 16
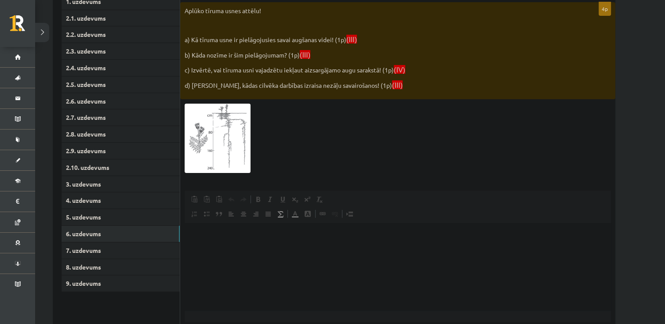
scroll to position [178, 0]
click at [279, 125] on div at bounding box center [398, 139] width 426 height 69
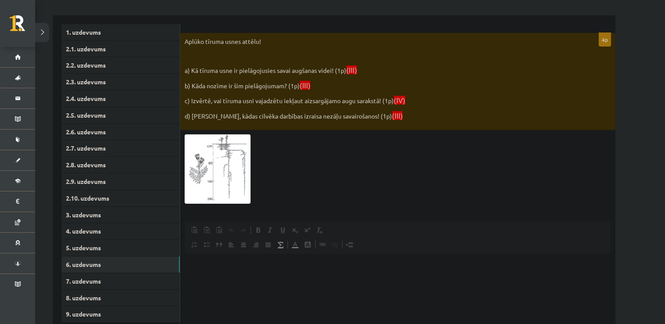
scroll to position [149, 0]
click at [211, 167] on img at bounding box center [218, 168] width 66 height 69
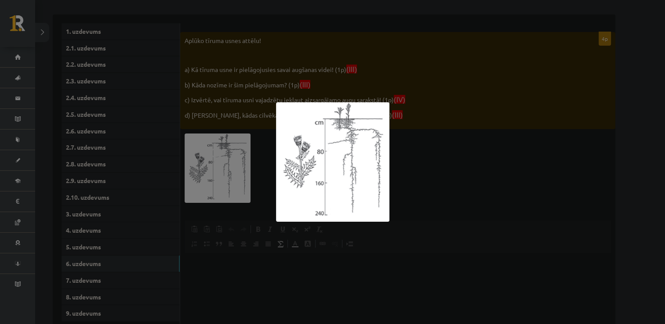
click at [423, 200] on div at bounding box center [332, 162] width 665 height 324
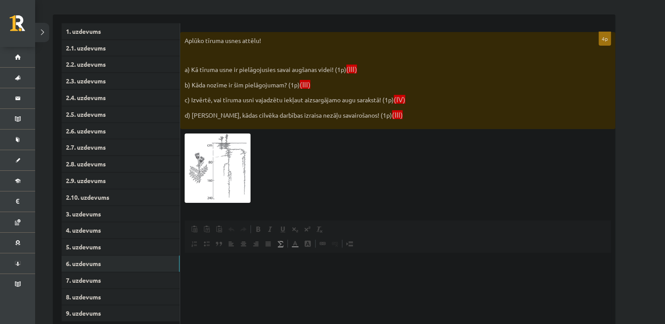
click at [202, 172] on img at bounding box center [218, 168] width 66 height 69
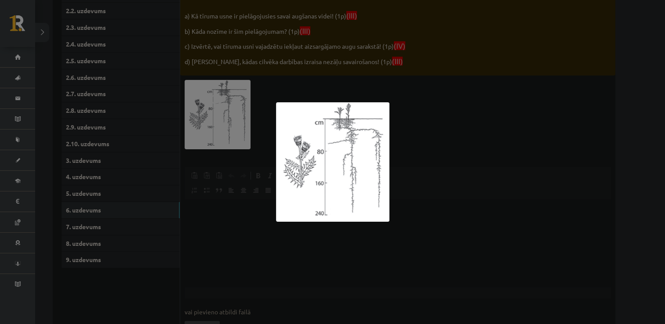
scroll to position [204, 0]
click at [514, 234] on div at bounding box center [332, 162] width 665 height 324
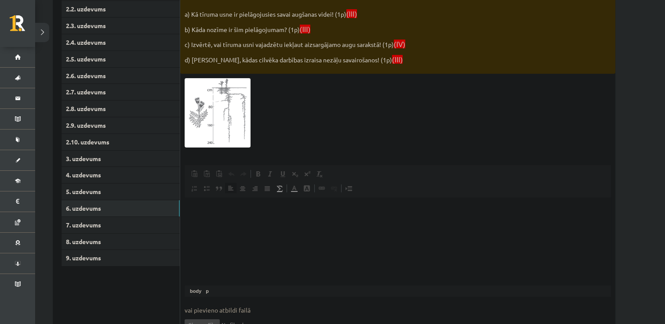
click at [239, 217] on html at bounding box center [398, 211] width 426 height 27
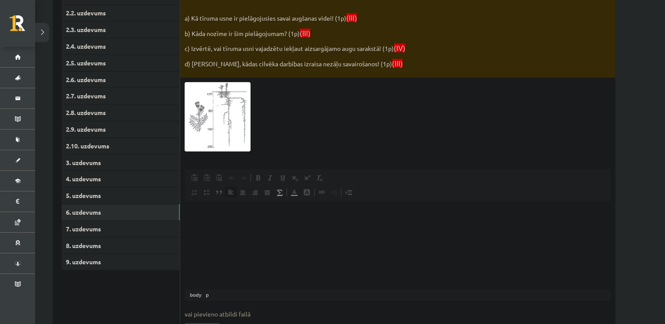
scroll to position [200, 0]
click at [244, 219] on p "**********" at bounding box center [397, 215] width 409 height 9
click at [201, 214] on p "**********" at bounding box center [397, 215] width 409 height 9
click at [201, 215] on p "**********" at bounding box center [397, 215] width 409 height 9
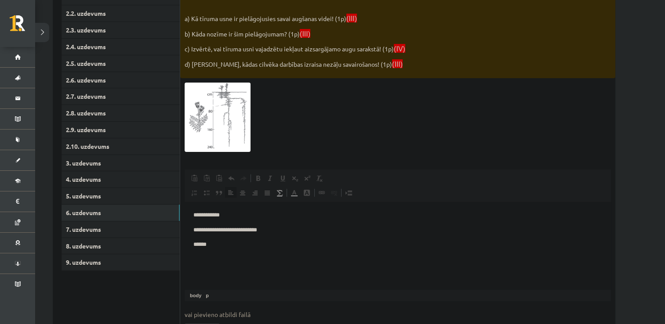
click at [203, 215] on p "**********" at bounding box center [397, 215] width 409 height 9
click at [229, 250] on html "**********" at bounding box center [398, 230] width 426 height 56
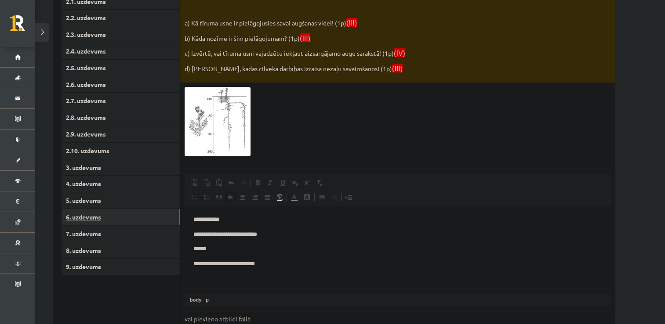
scroll to position [195, 0]
click at [95, 236] on link "7. uzdevums" at bounding box center [121, 234] width 118 height 16
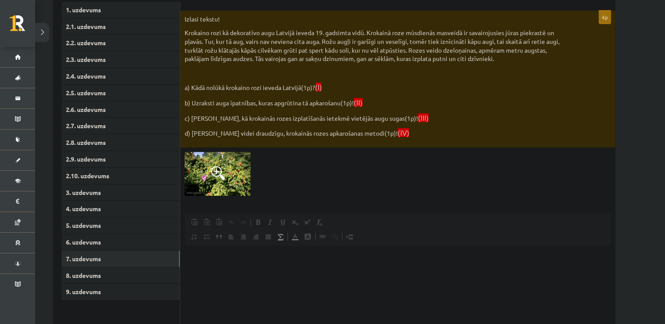
scroll to position [172, 0]
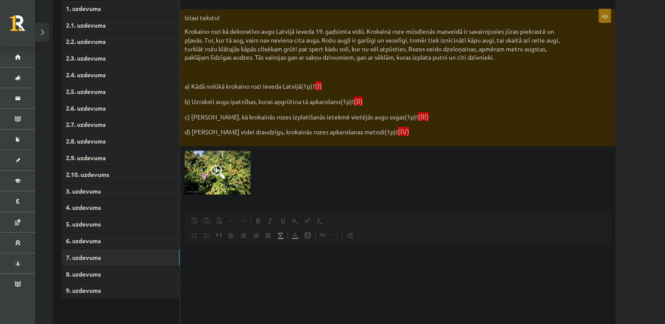
click at [226, 172] on img at bounding box center [218, 173] width 66 height 44
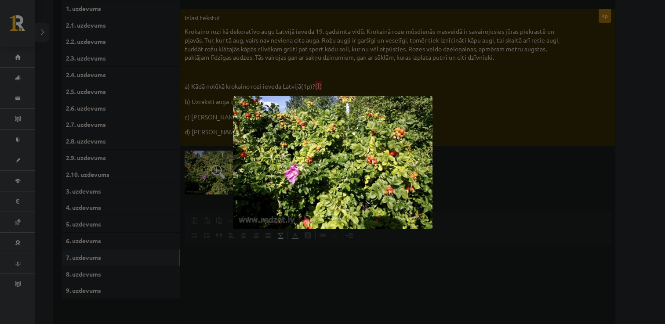
click at [511, 196] on div at bounding box center [332, 162] width 665 height 324
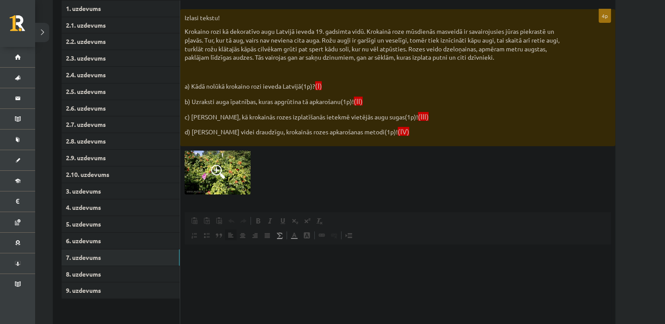
click at [262, 256] on p "Editor, wiswyg-editor-user-answer-47024891120320" at bounding box center [397, 257] width 409 height 9
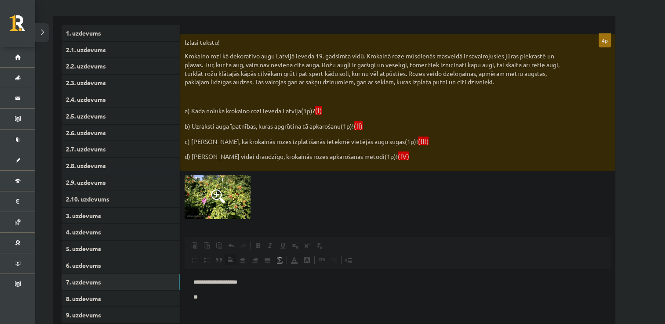
scroll to position [146, 0]
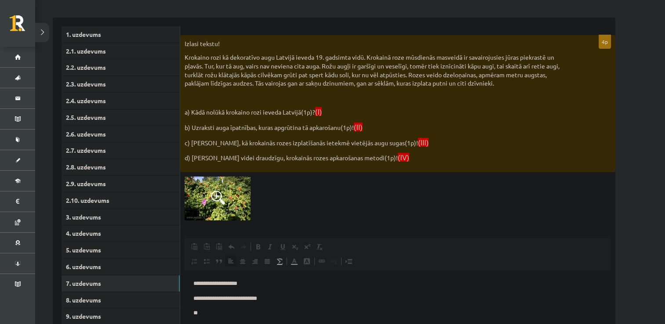
click at [254, 287] on p "**********" at bounding box center [397, 283] width 409 height 9
click at [207, 314] on p "**" at bounding box center [397, 313] width 409 height 9
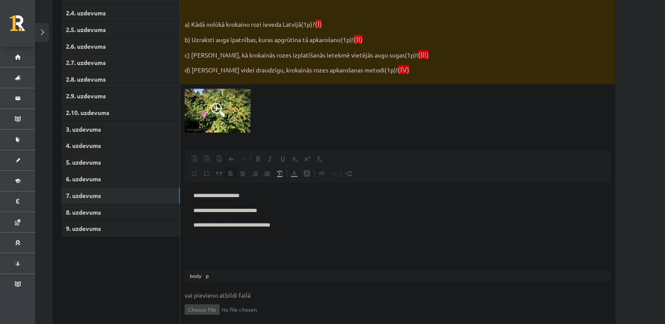
scroll to position [235, 0]
click at [115, 212] on link "8. uzdevums" at bounding box center [121, 212] width 118 height 16
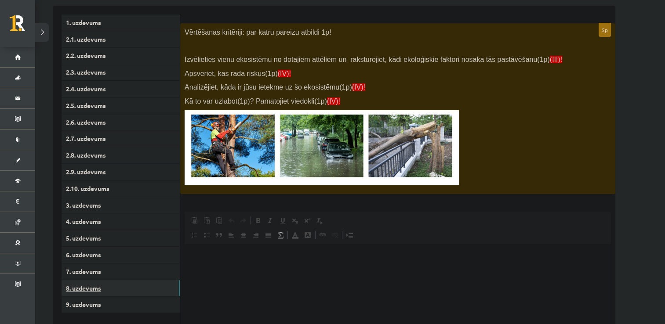
scroll to position [157, 0]
click at [221, 261] on p "Editor, wiswyg-editor-user-answer-47024922731580" at bounding box center [397, 258] width 409 height 9
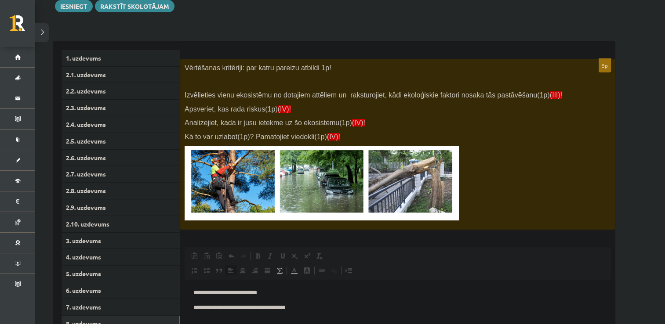
scroll to position [124, 0]
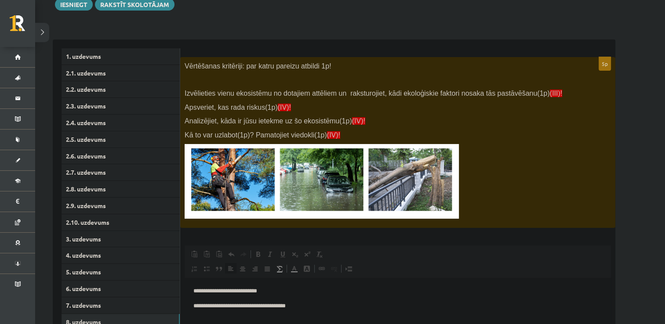
click at [192, 306] on html "**********" at bounding box center [398, 306] width 426 height 56
click at [282, 309] on p "**********" at bounding box center [397, 306] width 409 height 9
click at [366, 311] on body "**********" at bounding box center [397, 306] width 409 height 39
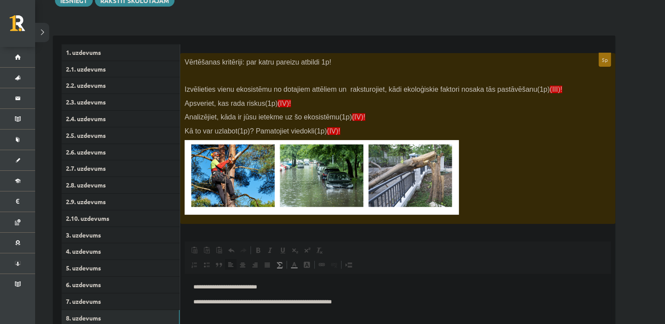
scroll to position [128, 0]
click at [248, 304] on p "**********" at bounding box center [397, 303] width 409 height 9
click at [324, 307] on p "**********" at bounding box center [397, 303] width 409 height 9
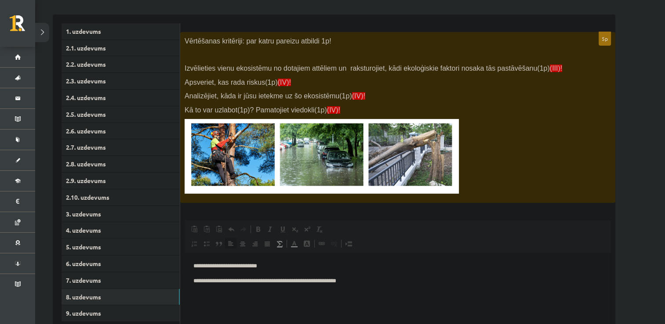
scroll to position [149, 0]
click at [374, 281] on p "**********" at bounding box center [397, 281] width 409 height 9
click at [254, 291] on p "**********" at bounding box center [397, 295] width 409 height 9
click at [221, 311] on p "**********" at bounding box center [394, 310] width 402 height 9
click at [223, 311] on p "**********" at bounding box center [394, 310] width 402 height 9
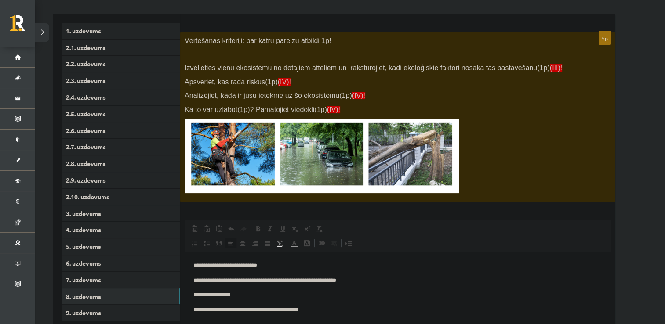
click at [323, 310] on p "**********" at bounding box center [394, 310] width 402 height 9
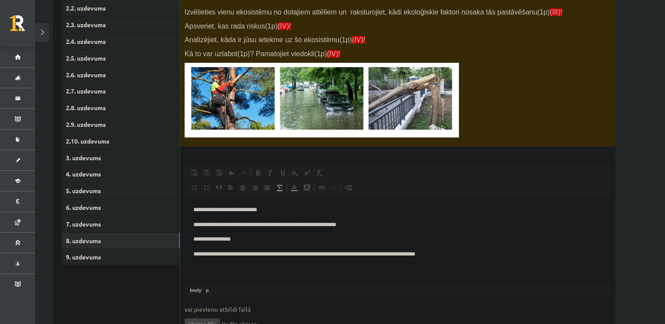
scroll to position [207, 0]
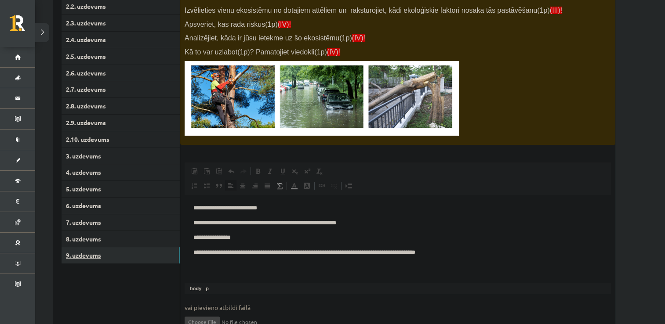
click at [140, 259] on link "9. uzdevums" at bounding box center [121, 256] width 118 height 16
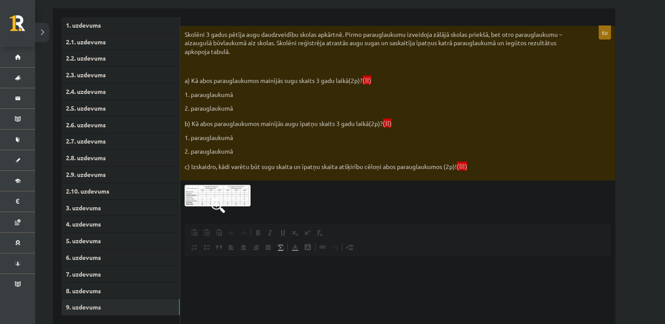
scroll to position [156, 0]
click at [225, 191] on img at bounding box center [218, 195] width 66 height 22
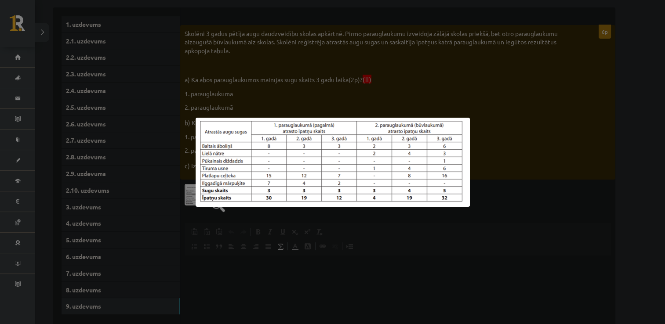
click at [269, 295] on div at bounding box center [332, 162] width 665 height 324
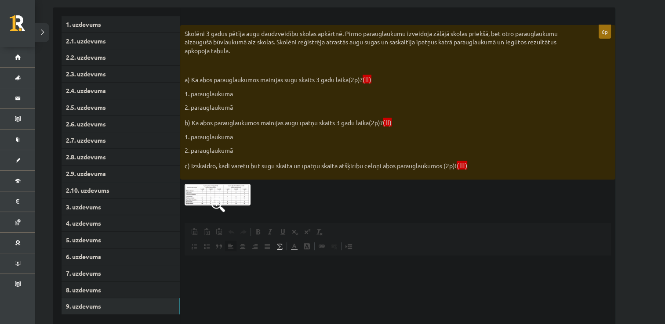
click at [241, 281] on html at bounding box center [398, 269] width 426 height 27
click at [210, 273] on p "**********" at bounding box center [397, 269] width 409 height 9
click at [229, 205] on img at bounding box center [218, 195] width 66 height 22
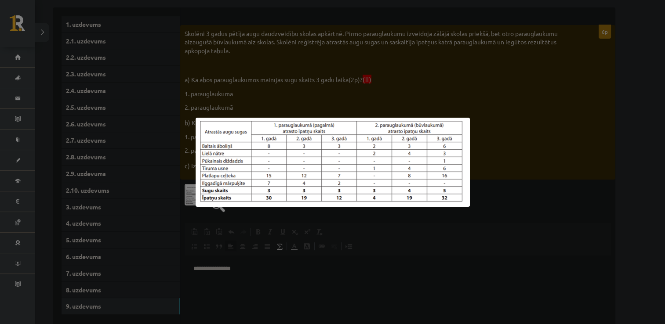
drag, startPoint x: 294, startPoint y: 270, endPoint x: 252, endPoint y: 266, distance: 41.5
click at [252, 266] on div at bounding box center [332, 162] width 665 height 324
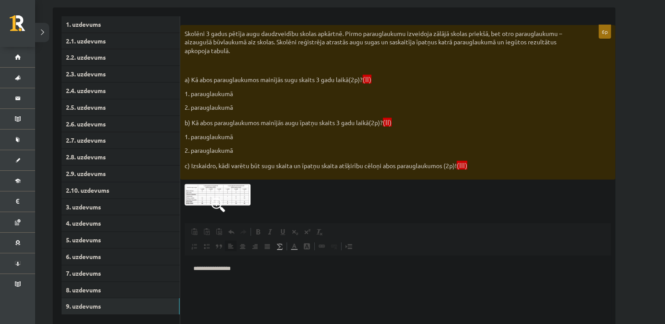
click at [252, 267] on p "**********" at bounding box center [397, 269] width 409 height 9
click at [219, 197] on img at bounding box center [218, 195] width 66 height 22
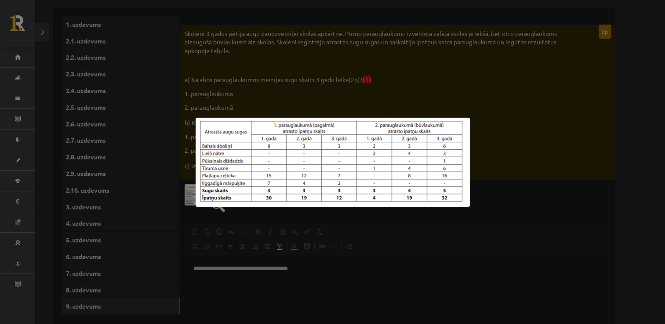
click at [345, 290] on div at bounding box center [332, 162] width 665 height 324
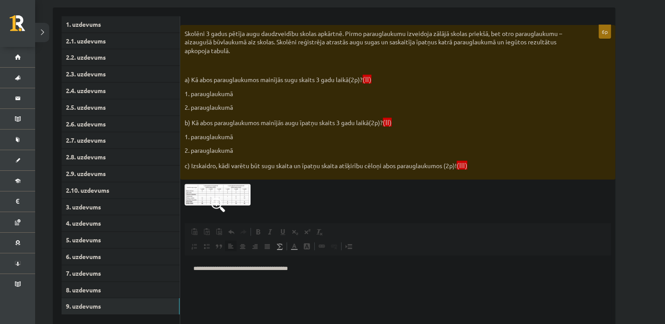
click at [329, 280] on html "**********" at bounding box center [398, 269] width 426 height 27
click at [293, 271] on p "**********" at bounding box center [397, 269] width 409 height 9
click at [340, 271] on p "**********" at bounding box center [397, 269] width 409 height 9
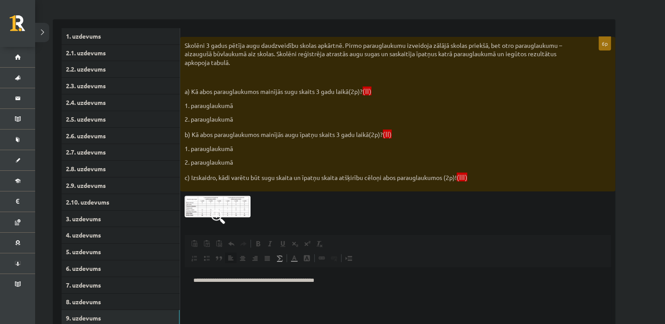
scroll to position [145, 0]
click at [216, 193] on div "**********" at bounding box center [397, 225] width 435 height 379
click at [228, 206] on img at bounding box center [218, 207] width 66 height 22
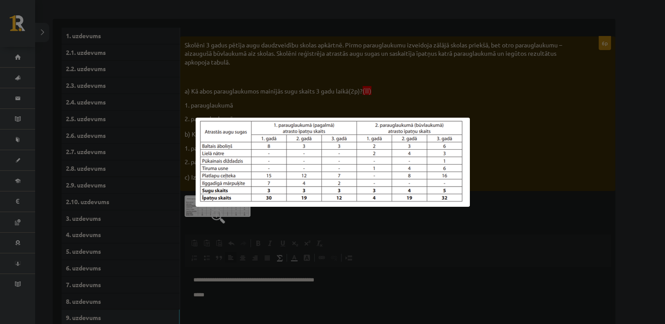
click at [231, 292] on div at bounding box center [332, 162] width 665 height 324
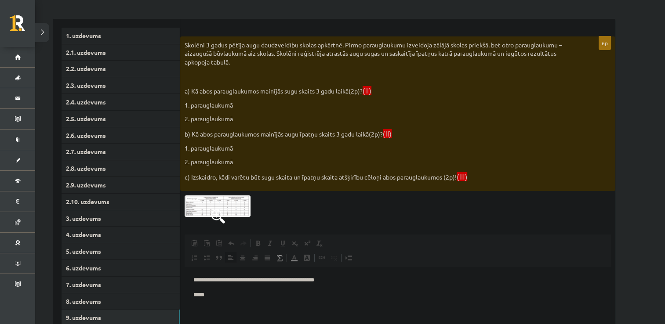
click at [214, 293] on p "*****" at bounding box center [397, 295] width 409 height 9
click at [228, 200] on img at bounding box center [218, 207] width 66 height 22
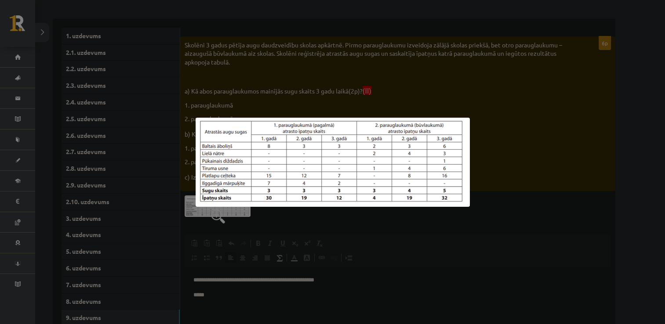
click at [210, 294] on div at bounding box center [332, 162] width 665 height 324
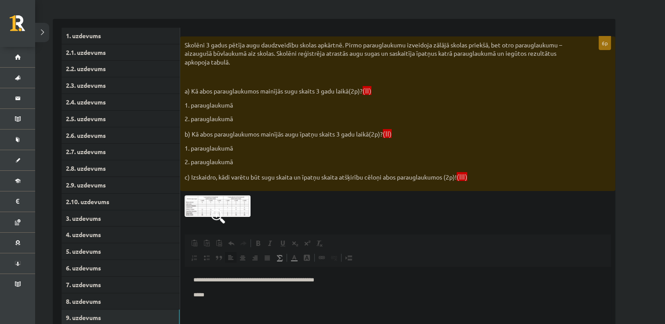
click at [213, 295] on p "*****" at bounding box center [397, 295] width 409 height 9
click at [224, 212] on span at bounding box center [218, 217] width 14 height 14
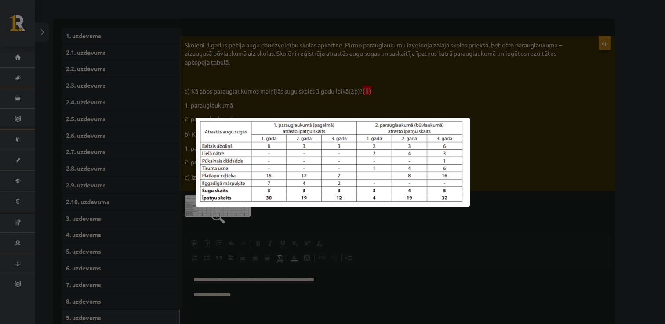
click at [260, 295] on div at bounding box center [332, 162] width 665 height 324
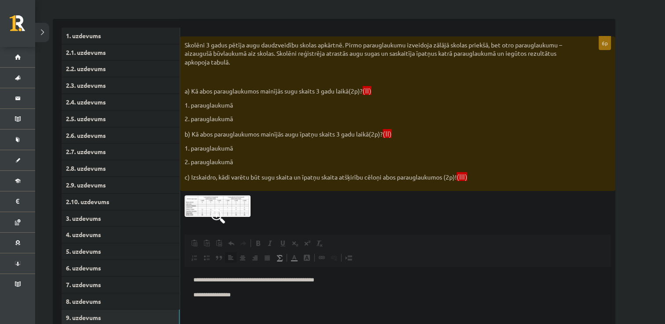
click at [249, 294] on p "**********" at bounding box center [397, 295] width 409 height 9
click at [250, 296] on p "**********" at bounding box center [397, 295] width 409 height 9
click at [287, 297] on p "**********" at bounding box center [397, 295] width 409 height 9
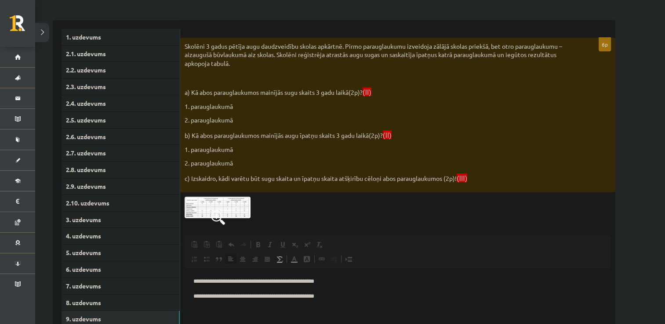
scroll to position [153, 0]
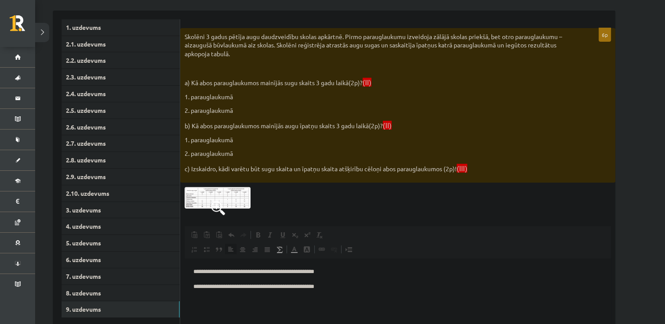
click at [243, 195] on img at bounding box center [218, 198] width 66 height 22
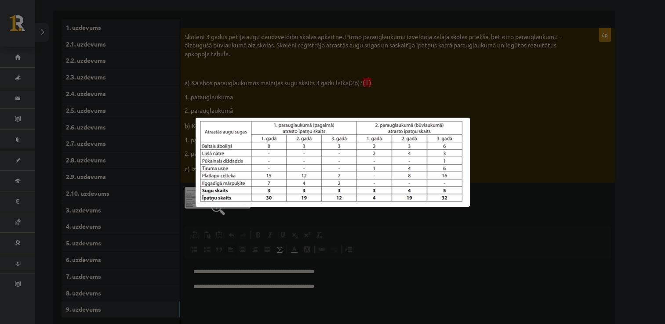
click at [332, 288] on div at bounding box center [332, 162] width 665 height 324
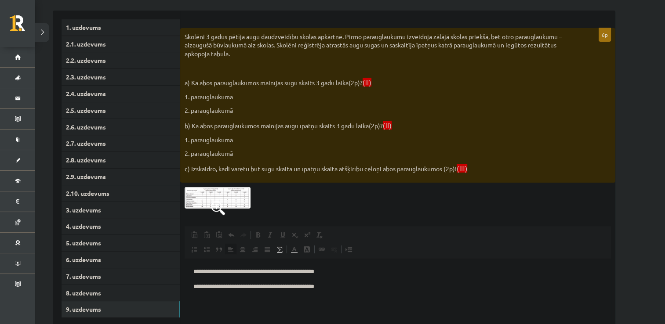
click at [332, 288] on p "**********" at bounding box center [397, 287] width 409 height 9
click at [295, 287] on p "**********" at bounding box center [397, 287] width 409 height 9
click at [231, 271] on p "**********" at bounding box center [397, 272] width 409 height 9
click at [231, 273] on p "**********" at bounding box center [397, 272] width 409 height 9
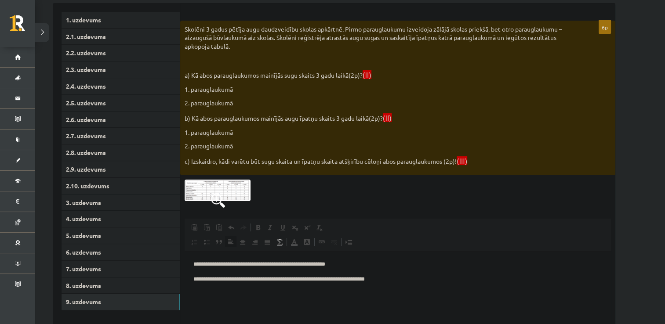
scroll to position [162, 0]
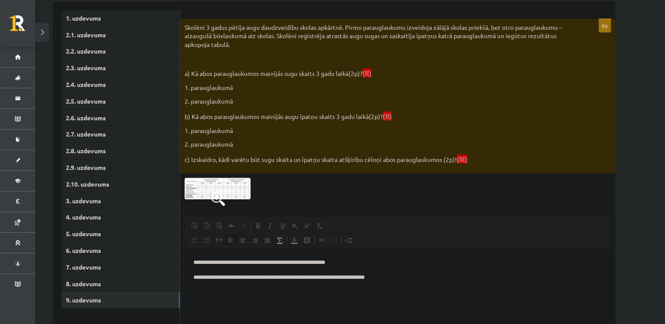
click at [403, 277] on p "**********" at bounding box center [397, 277] width 409 height 9
click at [233, 187] on img at bounding box center [218, 189] width 66 height 22
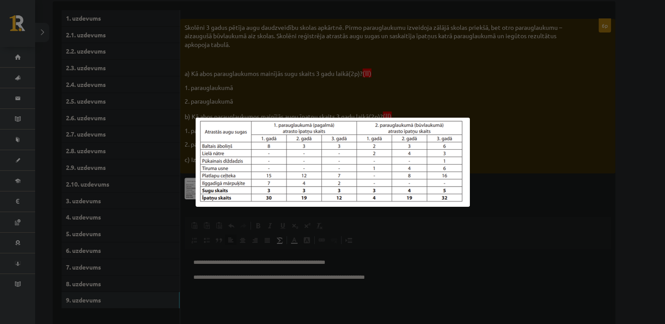
click at [454, 272] on div at bounding box center [332, 162] width 665 height 324
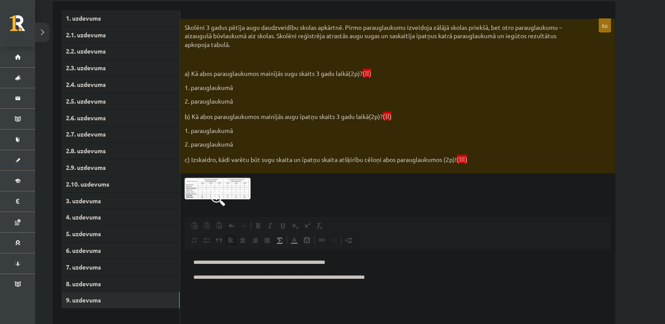
click at [200, 296] on p "Editor, wiswyg-editor-user-answer-47024945993620" at bounding box center [397, 292] width 409 height 9
click at [208, 193] on img at bounding box center [218, 189] width 66 height 22
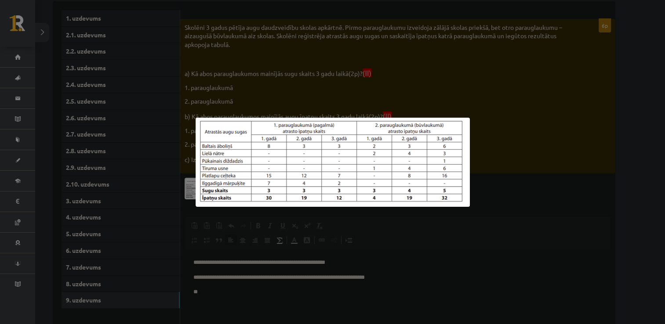
click at [370, 270] on div at bounding box center [332, 162] width 665 height 324
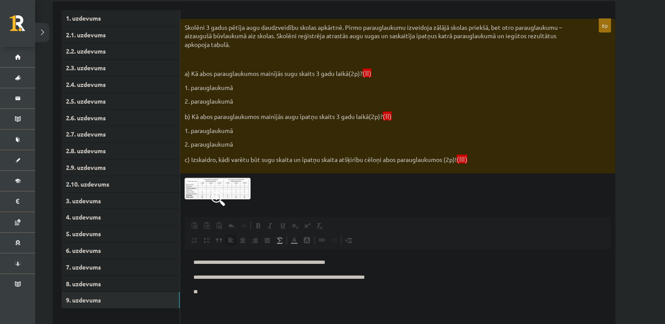
click at [226, 190] on img at bounding box center [218, 189] width 66 height 22
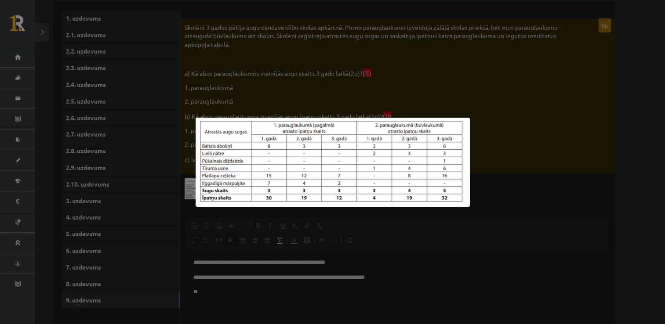
click at [440, 240] on div at bounding box center [332, 162] width 665 height 324
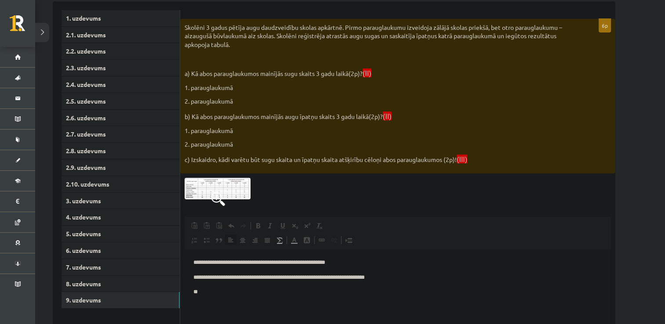
click at [211, 293] on p "**" at bounding box center [397, 292] width 409 height 9
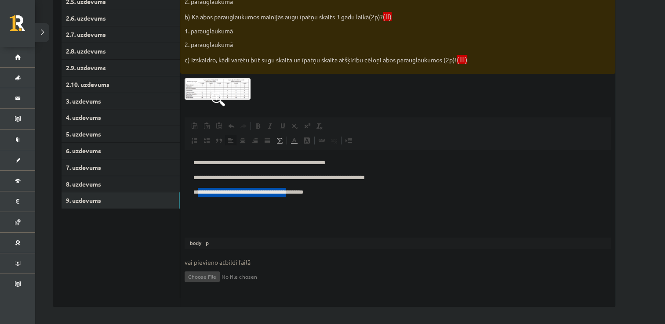
drag, startPoint x: 198, startPoint y: 195, endPoint x: 299, endPoint y: 287, distance: 136.3
click at [299, 206] on html "**********" at bounding box center [398, 178] width 426 height 56
click at [346, 206] on html "**********" at bounding box center [398, 178] width 426 height 56
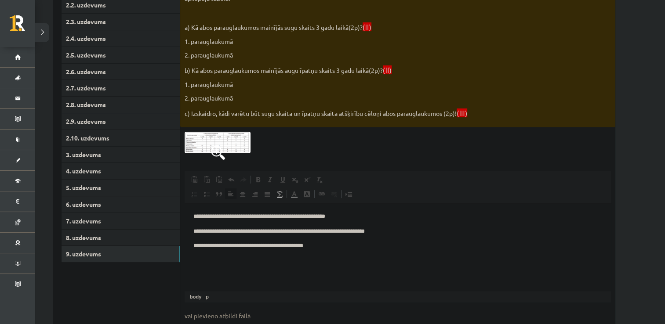
scroll to position [0, 0]
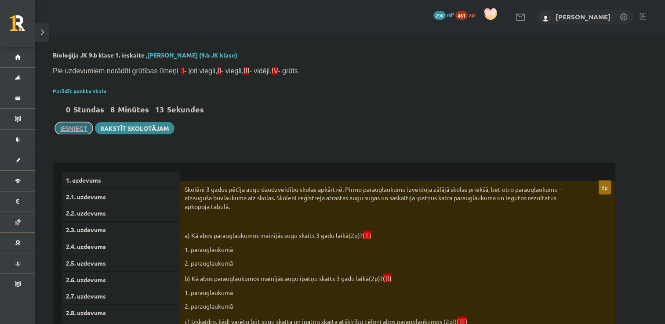
click at [74, 131] on button "Iesniegt" at bounding box center [74, 128] width 38 height 12
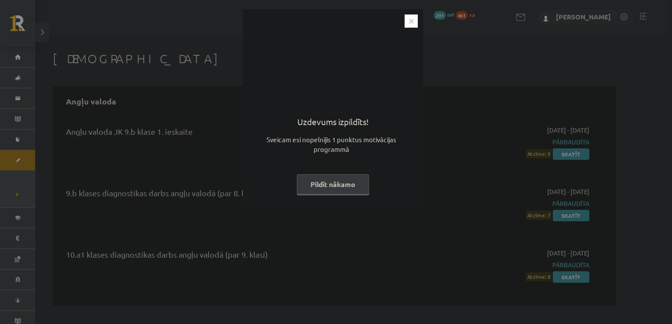
click at [332, 184] on button "Pildīt nākamo" at bounding box center [333, 185] width 72 height 20
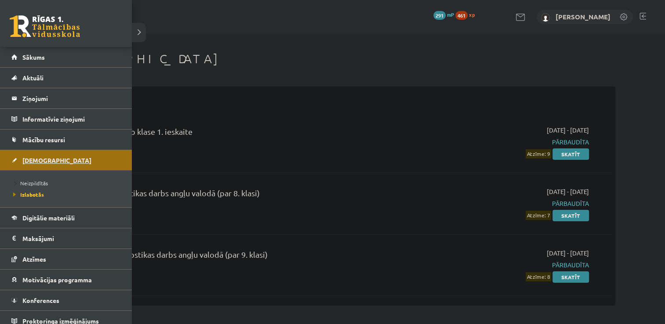
click at [25, 161] on span "[DEMOGRAPHIC_DATA]" at bounding box center [56, 161] width 69 height 8
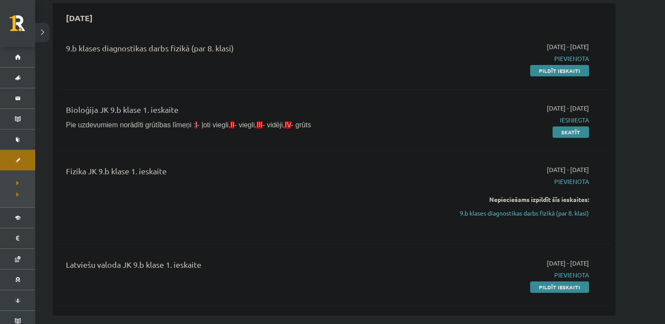
scroll to position [84, 0]
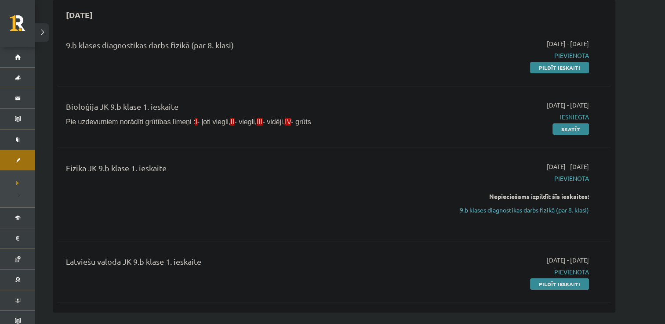
scroll to position [87, 0]
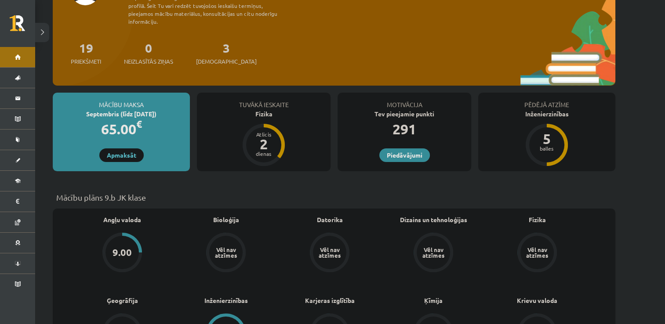
scroll to position [91, 0]
click at [216, 58] on span "[DEMOGRAPHIC_DATA]" at bounding box center [226, 62] width 61 height 9
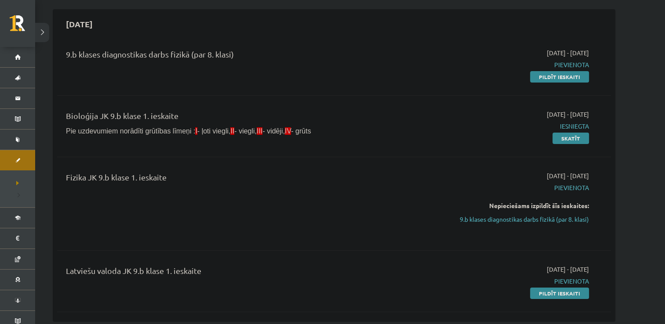
scroll to position [77, 0]
click at [545, 74] on link "Pildīt ieskaiti" at bounding box center [559, 77] width 59 height 11
click at [564, 293] on link "Pildīt ieskaiti" at bounding box center [559, 293] width 59 height 11
click at [561, 75] on link "Pildīt ieskaiti" at bounding box center [559, 77] width 59 height 11
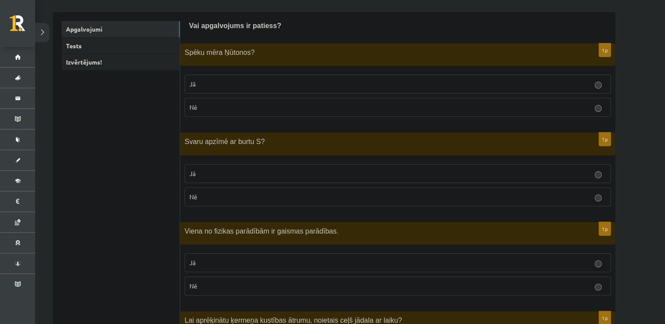
scroll to position [135, 0]
click at [248, 291] on p "Nē" at bounding box center [398, 287] width 417 height 9
click at [216, 85] on p "Jā" at bounding box center [398, 85] width 417 height 9
click at [197, 200] on span "Nē" at bounding box center [194, 198] width 8 height 8
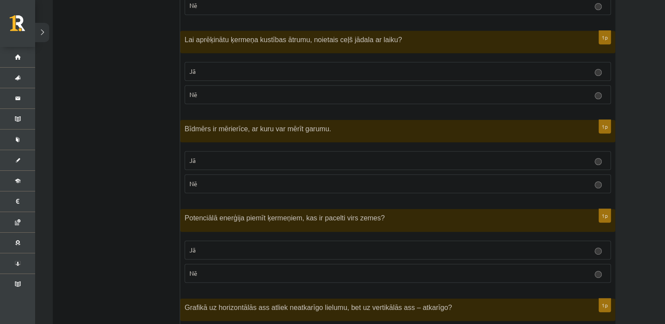
scroll to position [419, 0]
click at [211, 90] on p "Nē" at bounding box center [398, 93] width 417 height 9
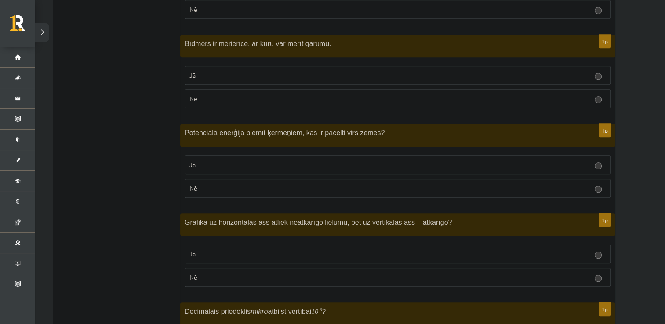
scroll to position [503, 0]
click at [227, 78] on label "Jā" at bounding box center [398, 75] width 426 height 19
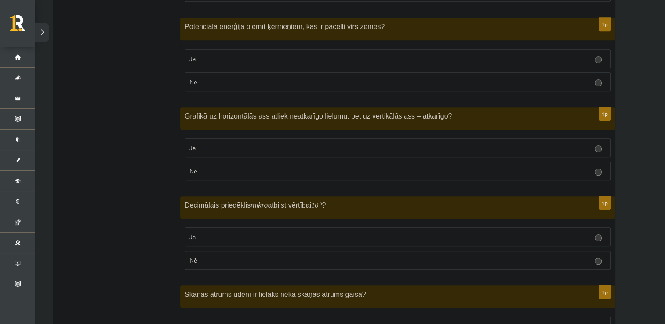
scroll to position [610, 0]
click at [216, 58] on p "Jā" at bounding box center [398, 58] width 417 height 9
click at [200, 147] on p "Jā" at bounding box center [398, 147] width 417 height 9
click at [199, 238] on label "Jā" at bounding box center [398, 236] width 426 height 19
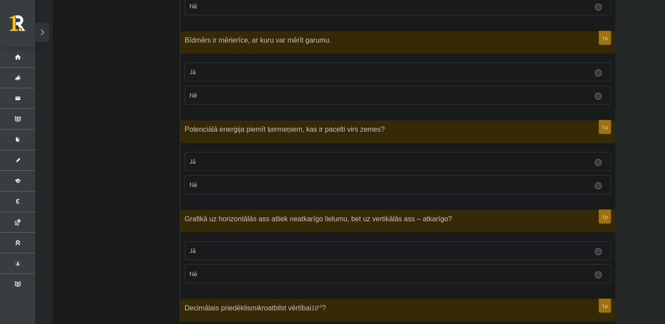
scroll to position [514, 0]
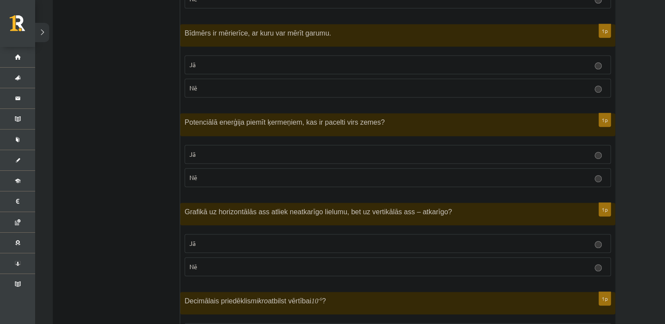
click at [234, 91] on label "Nē" at bounding box center [398, 88] width 426 height 19
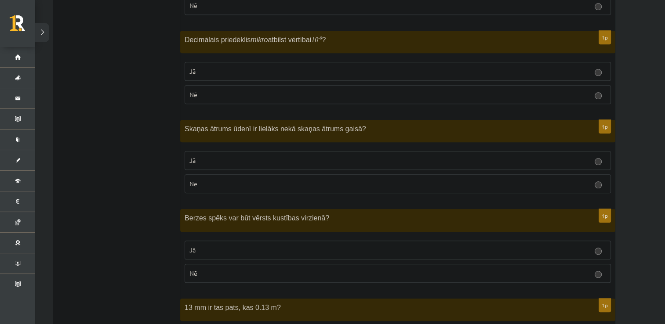
scroll to position [776, 0]
click at [241, 162] on label "Jā" at bounding box center [398, 160] width 426 height 19
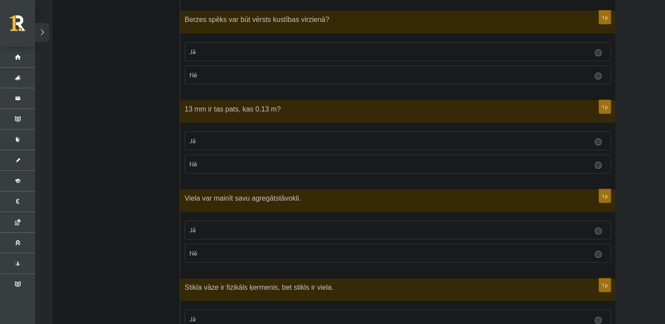
scroll to position [973, 0]
click at [213, 80] on label "Nē" at bounding box center [398, 75] width 426 height 19
click at [211, 142] on p "Jā" at bounding box center [398, 141] width 417 height 9
click at [215, 230] on p "Jā" at bounding box center [398, 230] width 417 height 9
click at [208, 164] on p "Nē" at bounding box center [398, 164] width 417 height 9
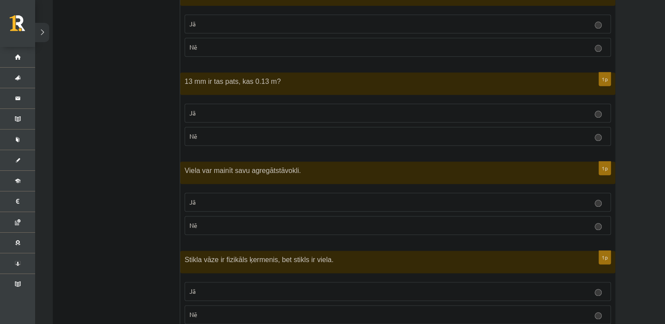
scroll to position [1003, 0]
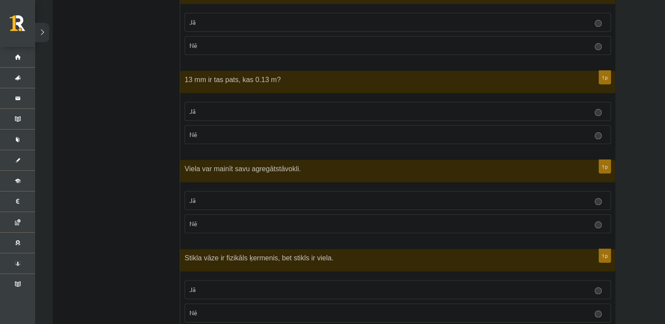
click at [225, 285] on p "Jā" at bounding box center [398, 289] width 417 height 9
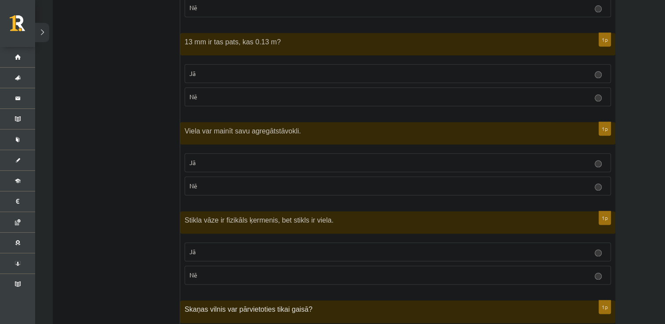
scroll to position [1041, 0]
click at [227, 279] on label "Nē" at bounding box center [398, 275] width 426 height 19
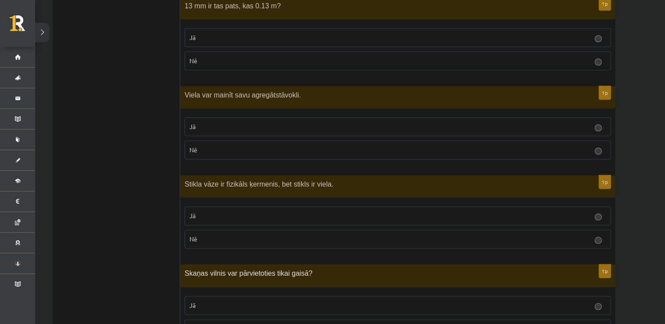
scroll to position [1078, 0]
click at [208, 211] on p "Jā" at bounding box center [398, 215] width 417 height 9
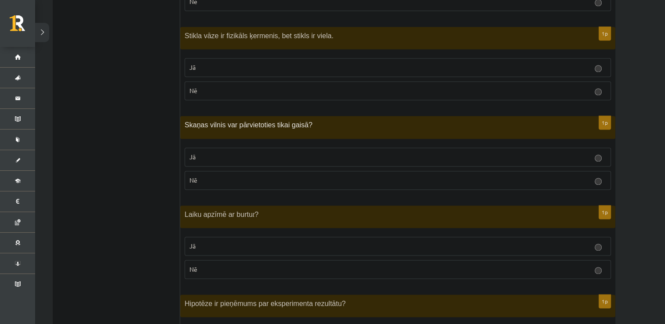
scroll to position [1219, 0]
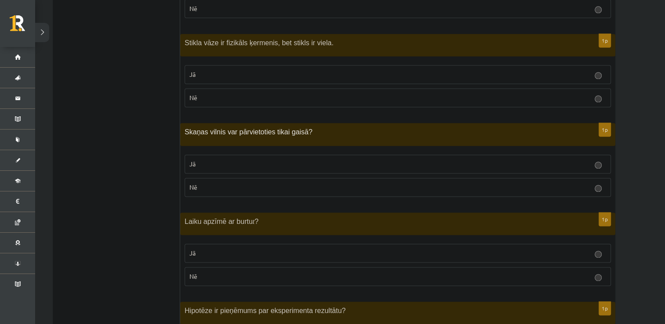
click at [207, 98] on label "Nē" at bounding box center [398, 97] width 426 height 19
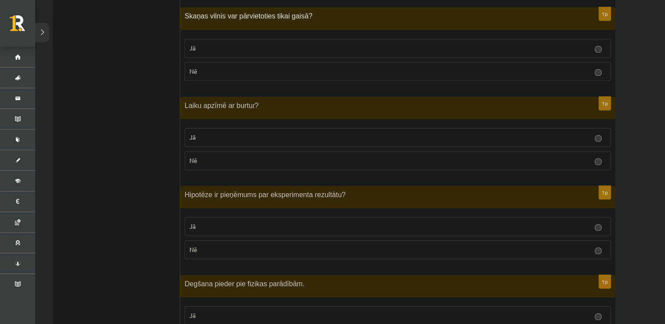
scroll to position [1334, 0]
click at [216, 67] on p "Nē" at bounding box center [398, 71] width 417 height 9
click at [214, 134] on p "Jā" at bounding box center [398, 137] width 417 height 9
click at [219, 233] on fieldset "Jā Nē" at bounding box center [398, 237] width 426 height 49
click at [214, 222] on p "Jā" at bounding box center [398, 226] width 417 height 9
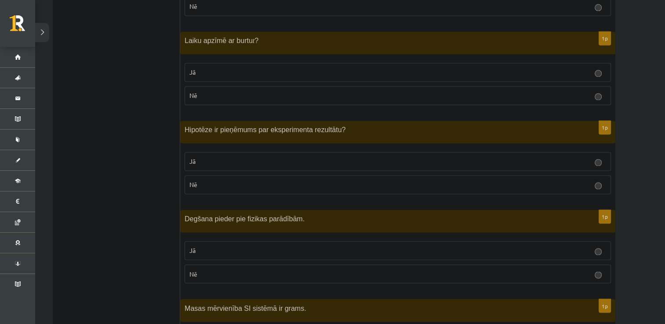
scroll to position [1408, 0]
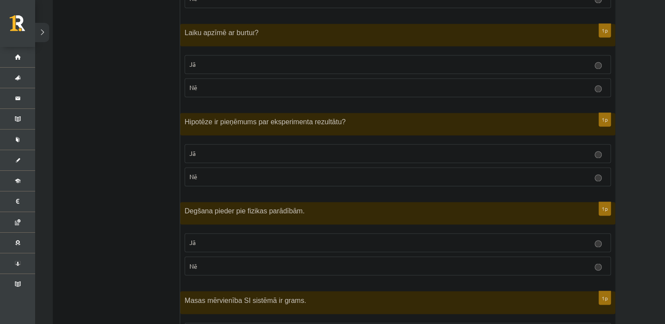
click at [209, 238] on p "Jā" at bounding box center [398, 242] width 417 height 9
click at [211, 262] on p "Nē" at bounding box center [398, 266] width 417 height 9
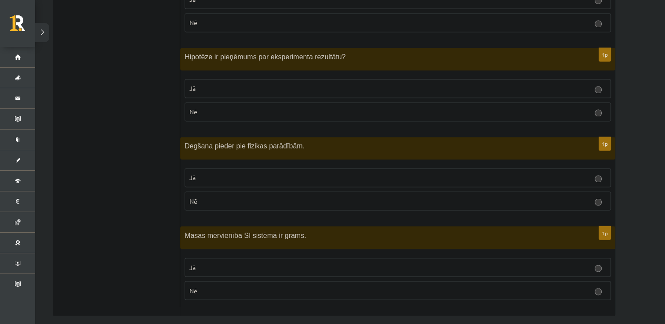
scroll to position [1475, 0]
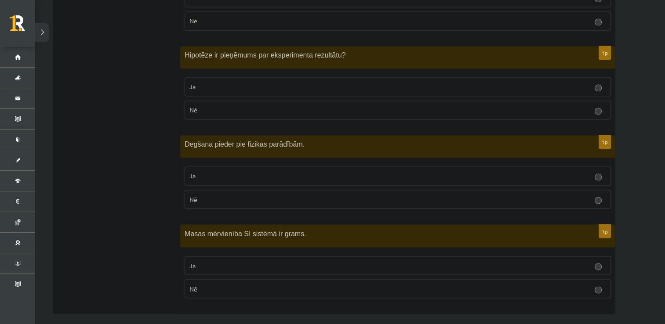
click at [218, 265] on label "Jā" at bounding box center [398, 265] width 426 height 19
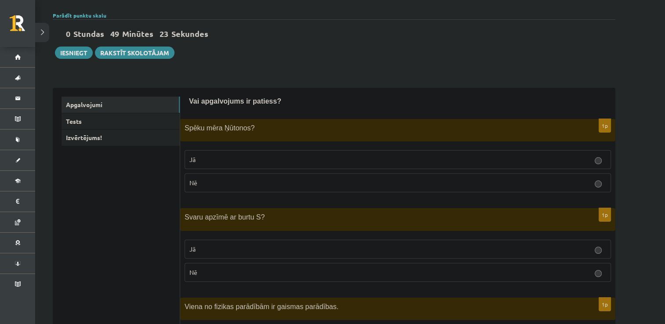
scroll to position [0, 0]
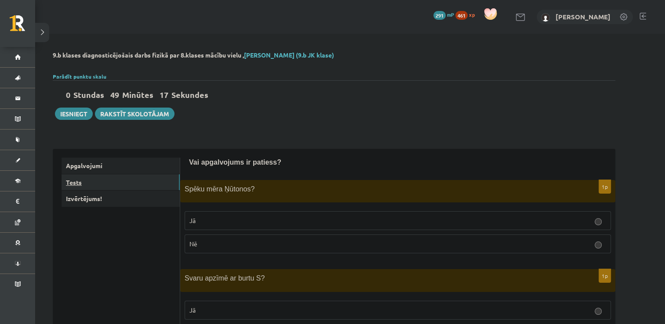
click at [77, 187] on link "Tests" at bounding box center [121, 183] width 118 height 16
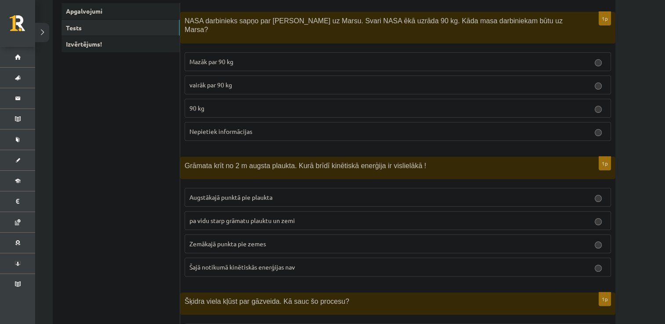
scroll to position [151, 0]
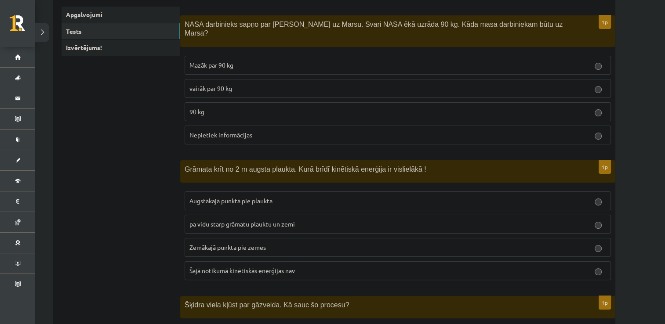
click at [220, 108] on label "90 kg" at bounding box center [398, 111] width 426 height 19
click at [230, 244] on span "Zemākajā punkta pie zemes" at bounding box center [228, 248] width 77 height 8
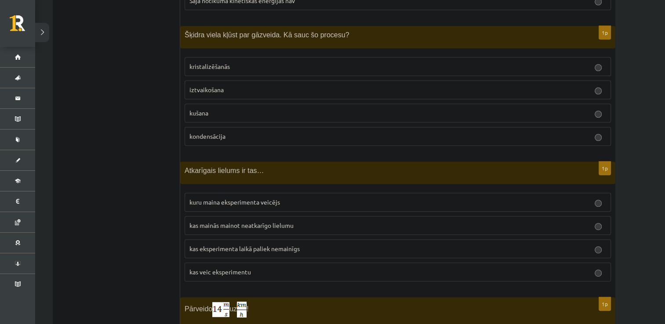
scroll to position [422, 0]
click at [223, 225] on fieldset "kuru maina eksperimenta veicējs kas mainās mainot neatkarīgo lielumu kas eksper…" at bounding box center [398, 236] width 426 height 96
click at [222, 221] on p "kas mainās mainot neatkarīgo lielumu" at bounding box center [398, 225] width 417 height 9
click at [233, 85] on label "iztvaikošana" at bounding box center [398, 89] width 426 height 19
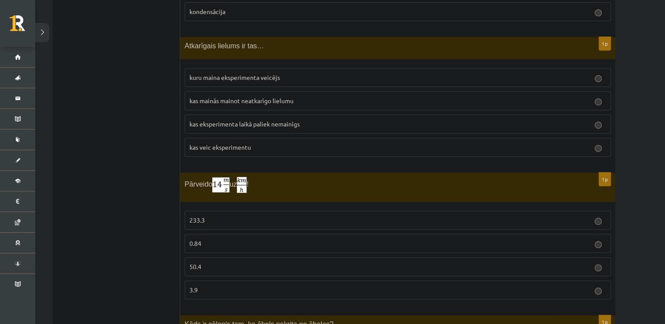
scroll to position [547, 0]
click at [202, 262] on p "50.4" at bounding box center [398, 266] width 417 height 9
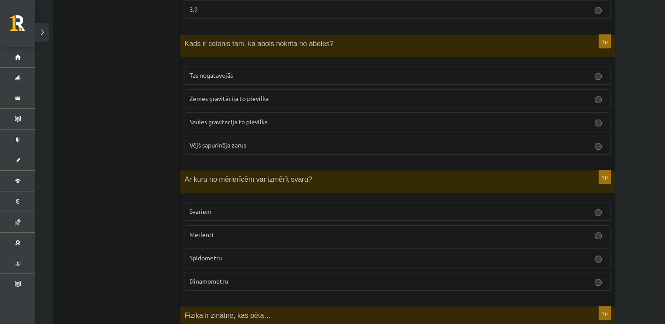
scroll to position [828, 0]
click at [257, 92] on label "Zemes gravitācija to pievilka" at bounding box center [398, 98] width 426 height 19
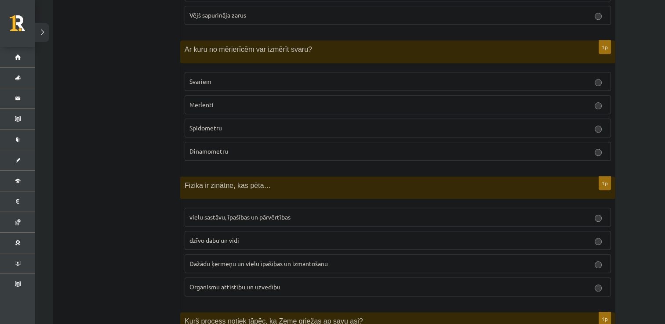
scroll to position [959, 0]
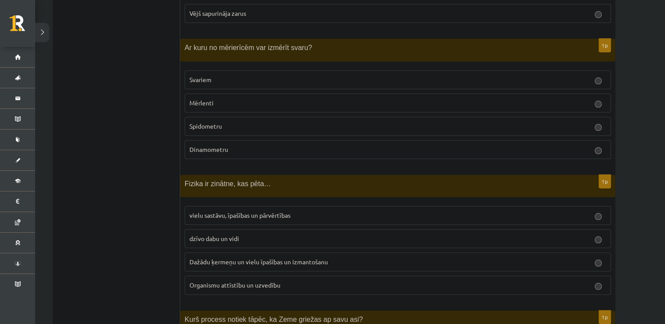
click at [201, 73] on label "Svariem" at bounding box center [398, 79] width 426 height 19
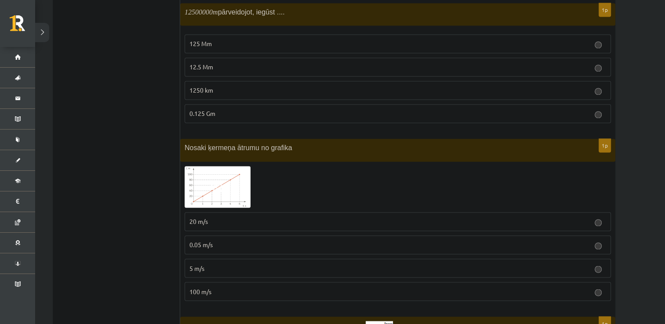
scroll to position [1403, 0]
click at [217, 180] on span at bounding box center [218, 187] width 14 height 14
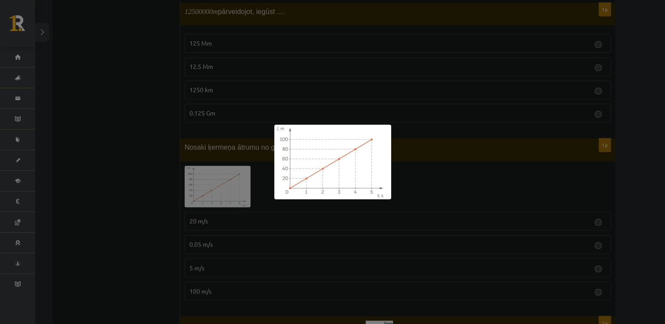
click at [121, 273] on div at bounding box center [332, 162] width 665 height 324
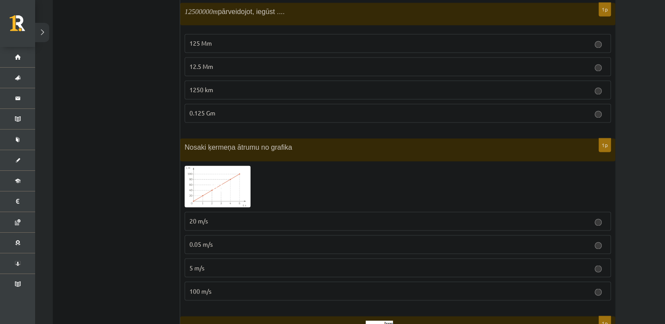
click at [200, 217] on span "20 m/s" at bounding box center [199, 221] width 18 height 8
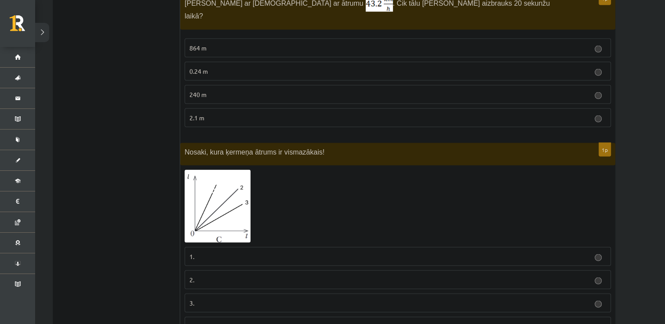
scroll to position [1729, 0]
click at [201, 183] on img at bounding box center [218, 206] width 66 height 73
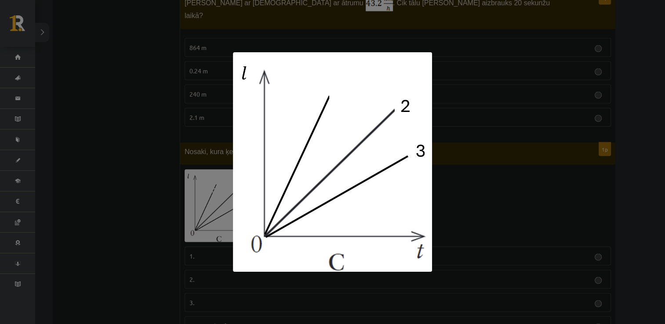
click at [144, 230] on div at bounding box center [332, 162] width 665 height 324
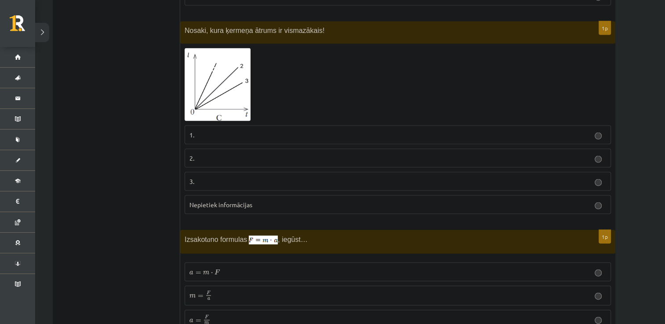
scroll to position [1851, 0]
click at [368, 177] on p "3." at bounding box center [398, 181] width 417 height 9
click at [239, 315] on p "a = F m a = F m" at bounding box center [398, 320] width 417 height 11
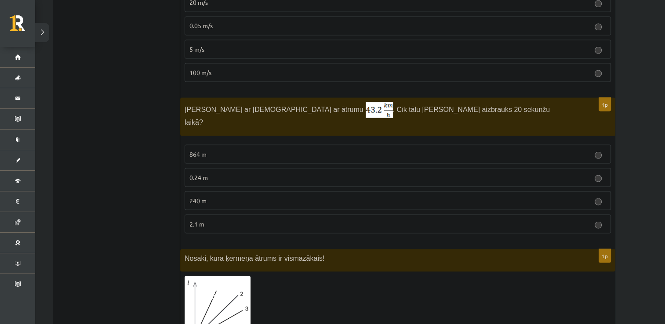
scroll to position [1625, 0]
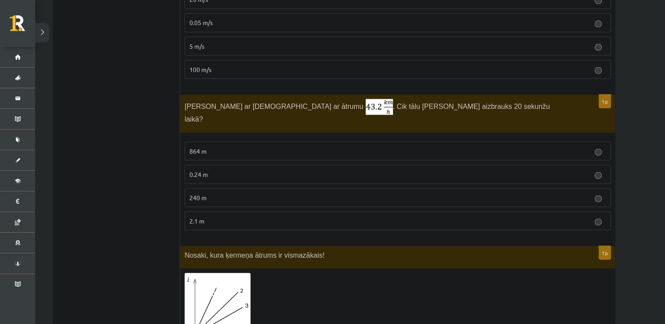
click at [290, 188] on label "240 m" at bounding box center [398, 197] width 426 height 19
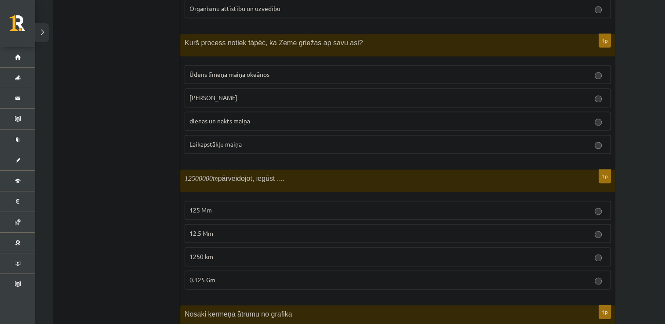
scroll to position [1235, 0]
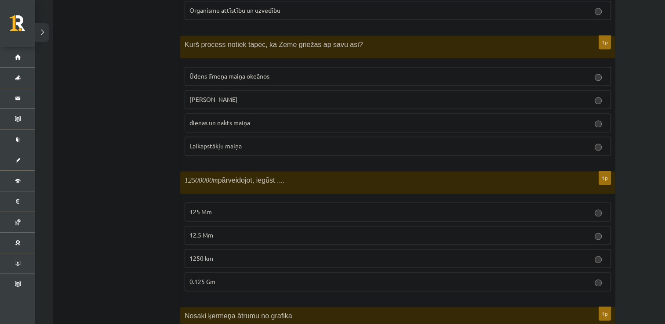
click at [200, 208] on span "125 Mm" at bounding box center [201, 212] width 22 height 8
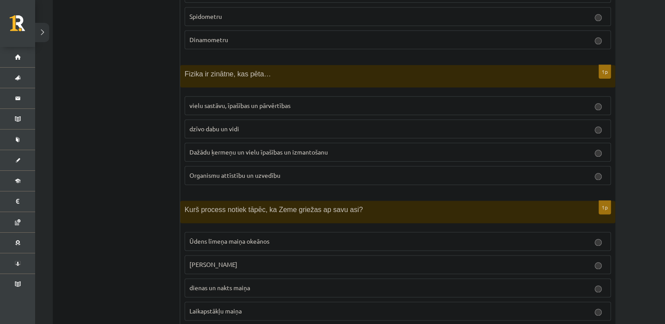
scroll to position [1068, 0]
click at [299, 98] on label "vielu sastāvu, īpašības un pārvērtības" at bounding box center [398, 106] width 426 height 19
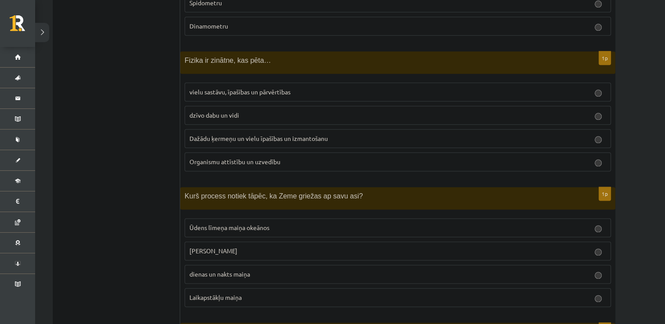
scroll to position [1083, 0]
click at [204, 270] on span "dienas un nakts maiņa" at bounding box center [220, 274] width 61 height 8
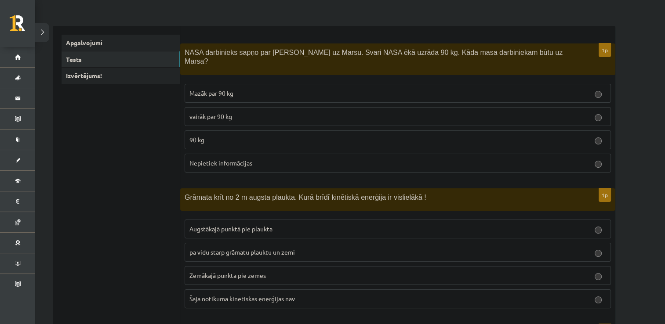
scroll to position [0, 0]
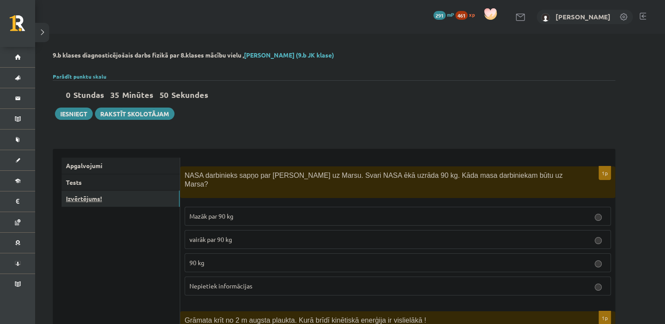
click at [132, 200] on link "Izvērtējums!" at bounding box center [121, 199] width 118 height 16
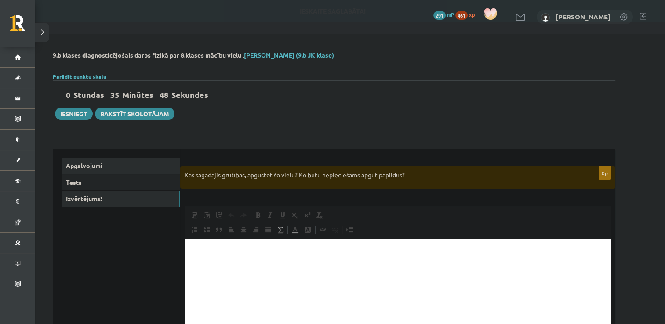
click at [106, 161] on link "Apgalvojumi" at bounding box center [121, 166] width 118 height 16
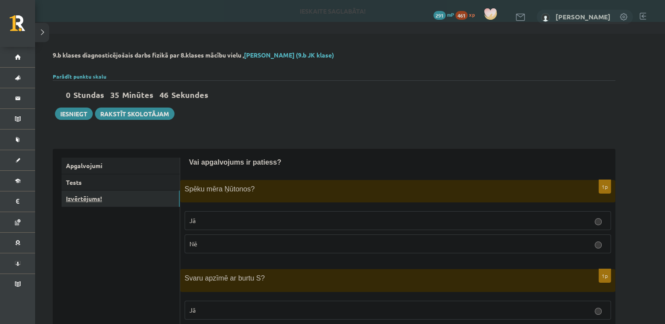
click at [98, 202] on link "Izvērtējums!" at bounding box center [121, 199] width 118 height 16
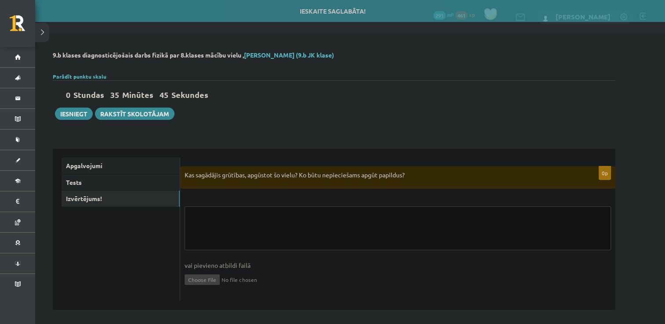
click at [246, 226] on textarea at bounding box center [398, 229] width 426 height 44
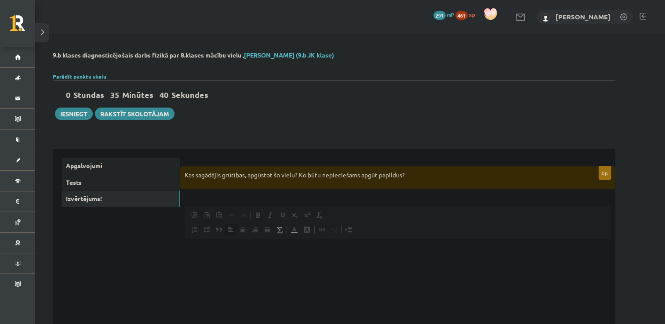
click at [254, 266] on html at bounding box center [398, 252] width 426 height 27
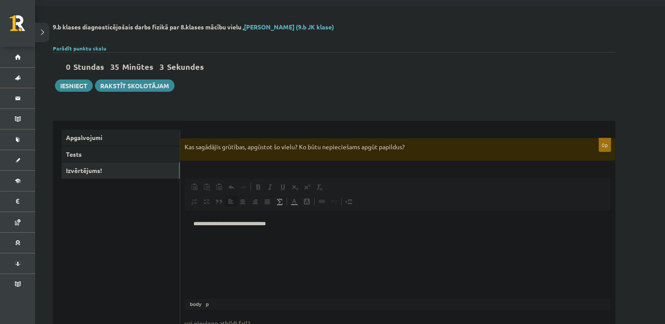
scroll to position [29, 0]
click at [66, 89] on button "Iesniegt" at bounding box center [74, 85] width 38 height 12
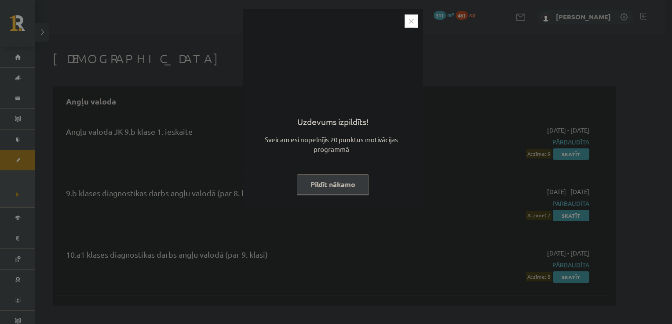
click at [331, 186] on button "Pildīt nākamo" at bounding box center [333, 185] width 72 height 20
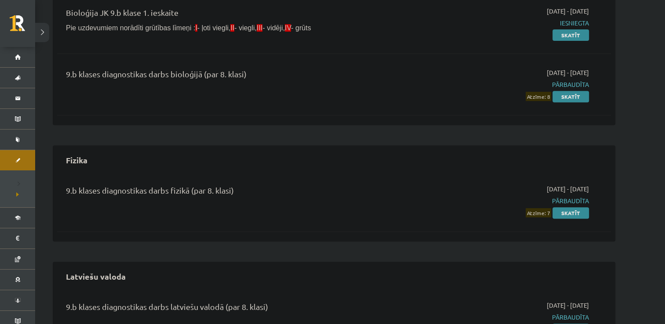
scroll to position [361, 0]
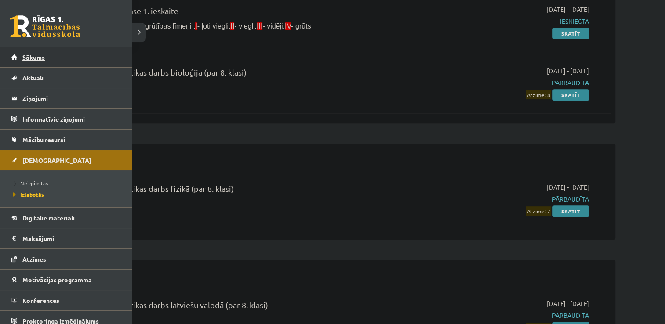
click at [36, 58] on span "Sākums" at bounding box center [33, 57] width 22 height 8
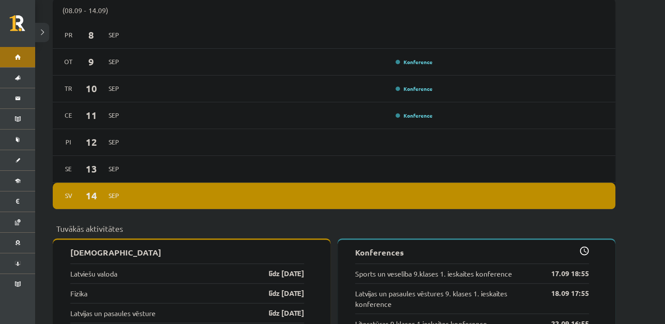
scroll to position [668, 0]
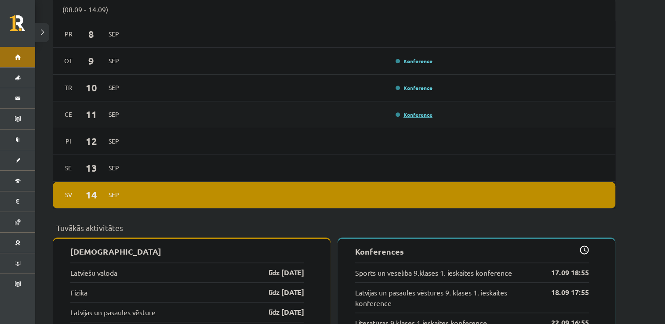
click at [410, 111] on link "Konference" at bounding box center [414, 114] width 37 height 7
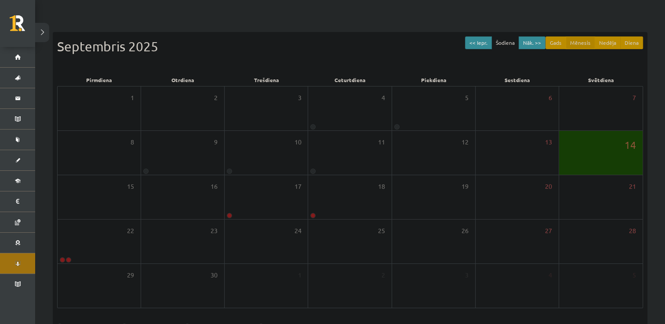
scroll to position [95, 0]
